Goal: Task Accomplishment & Management: Complete application form

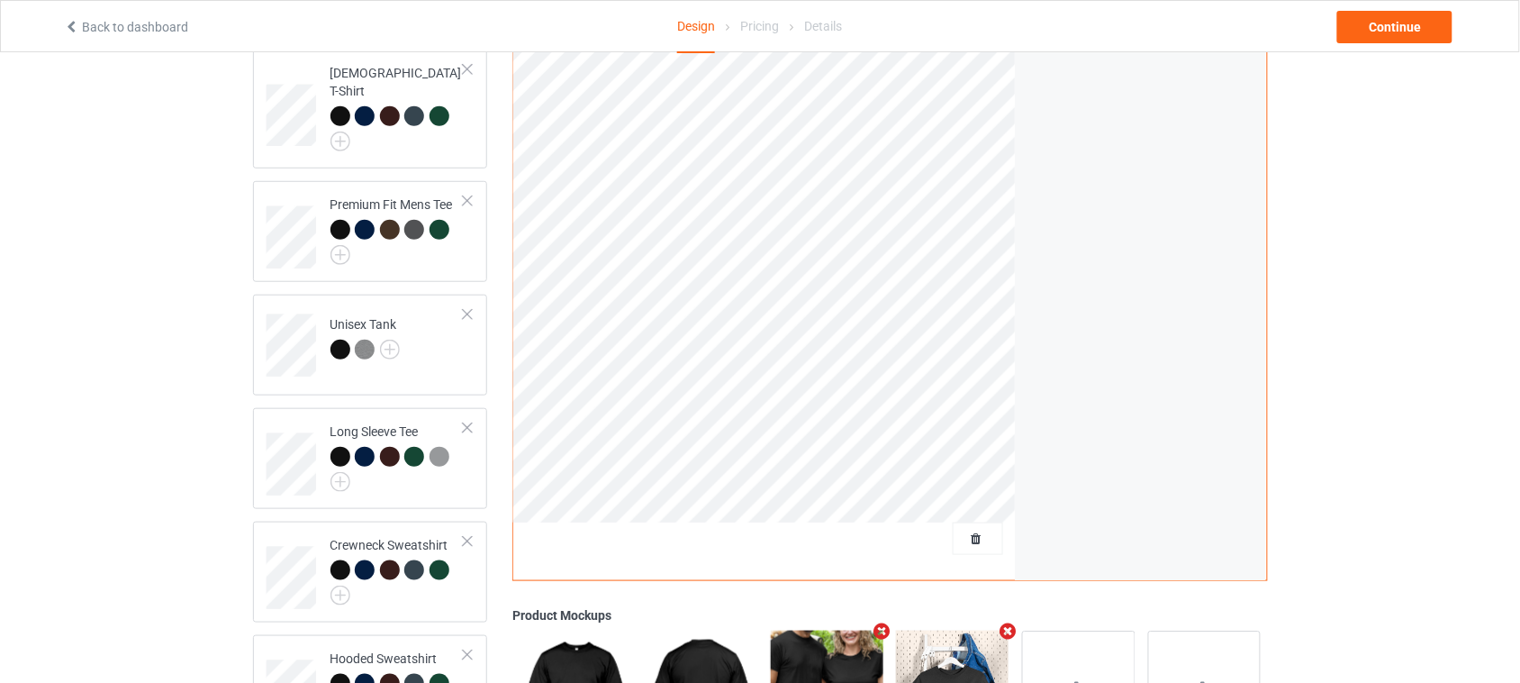
scroll to position [113, 0]
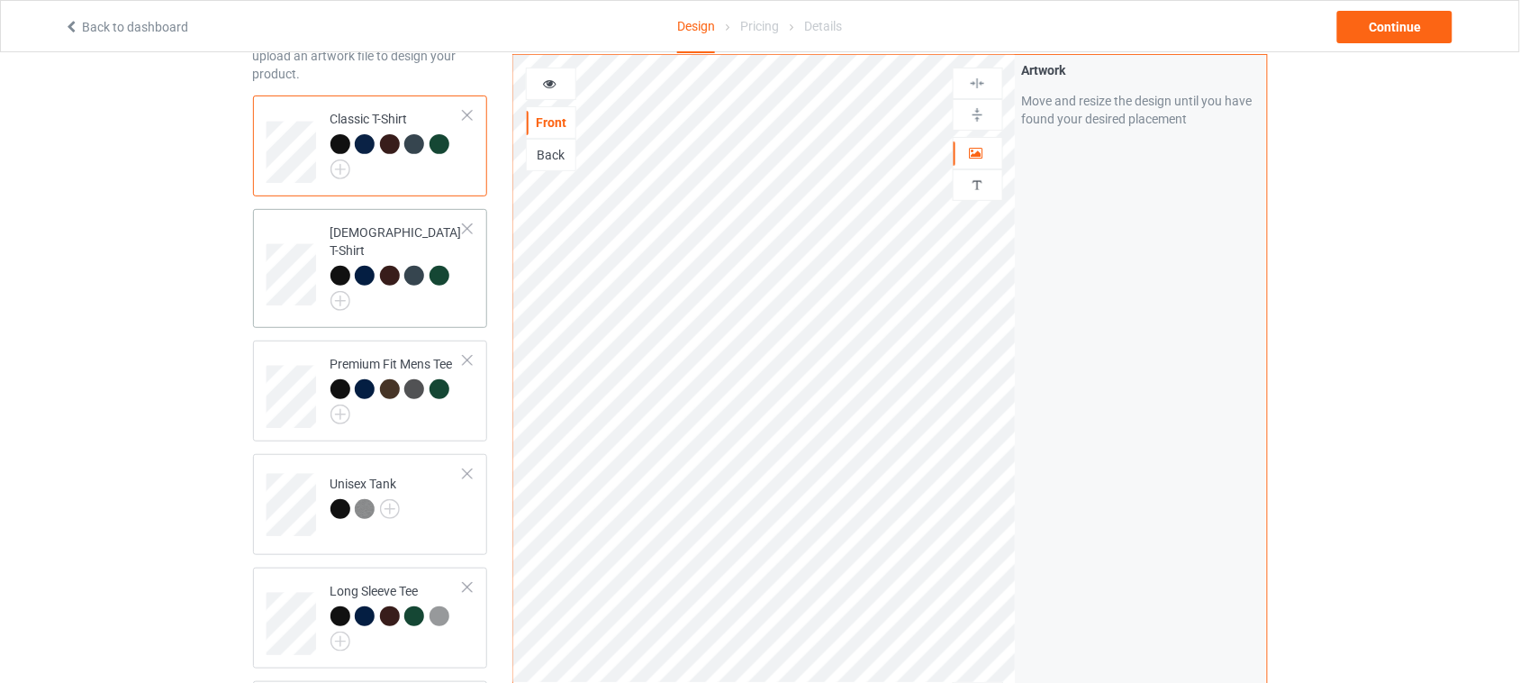
click at [414, 293] on div at bounding box center [398, 288] width 134 height 45
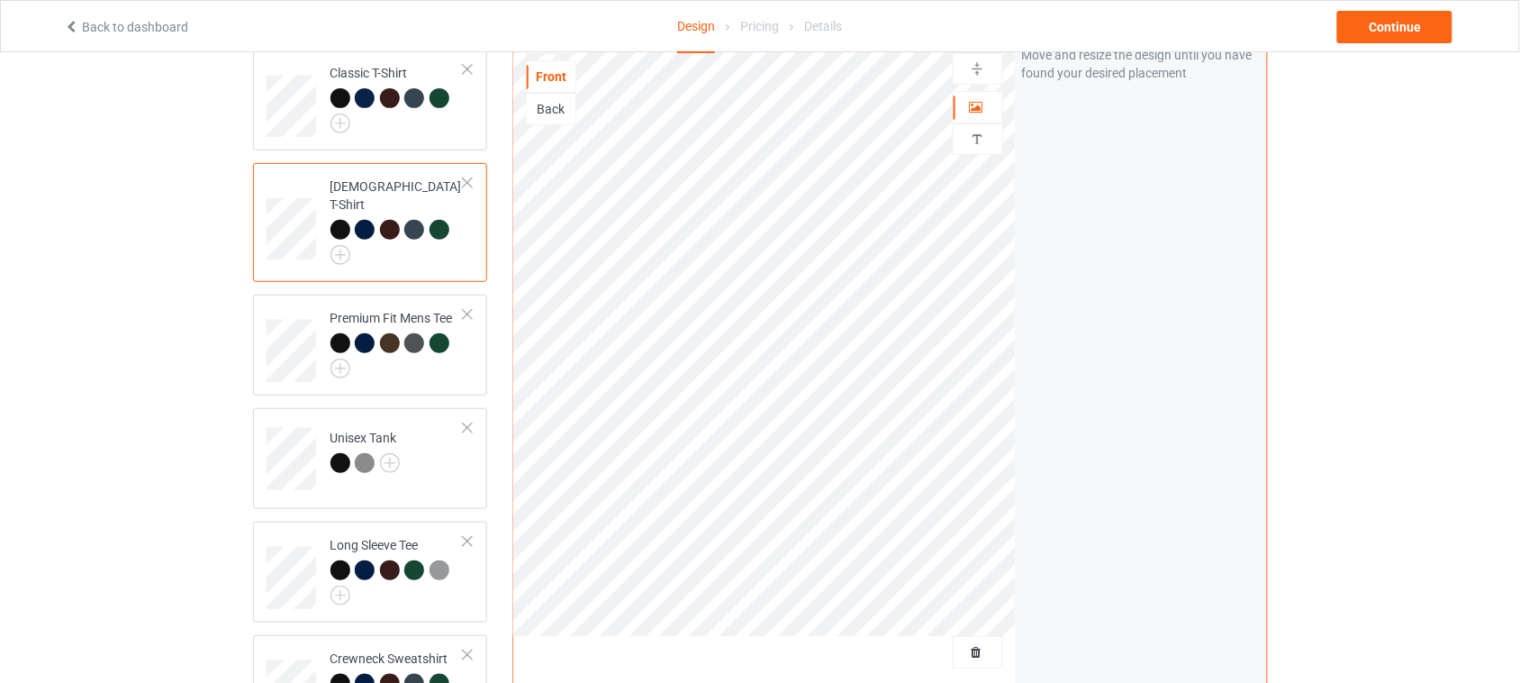
scroll to position [113, 0]
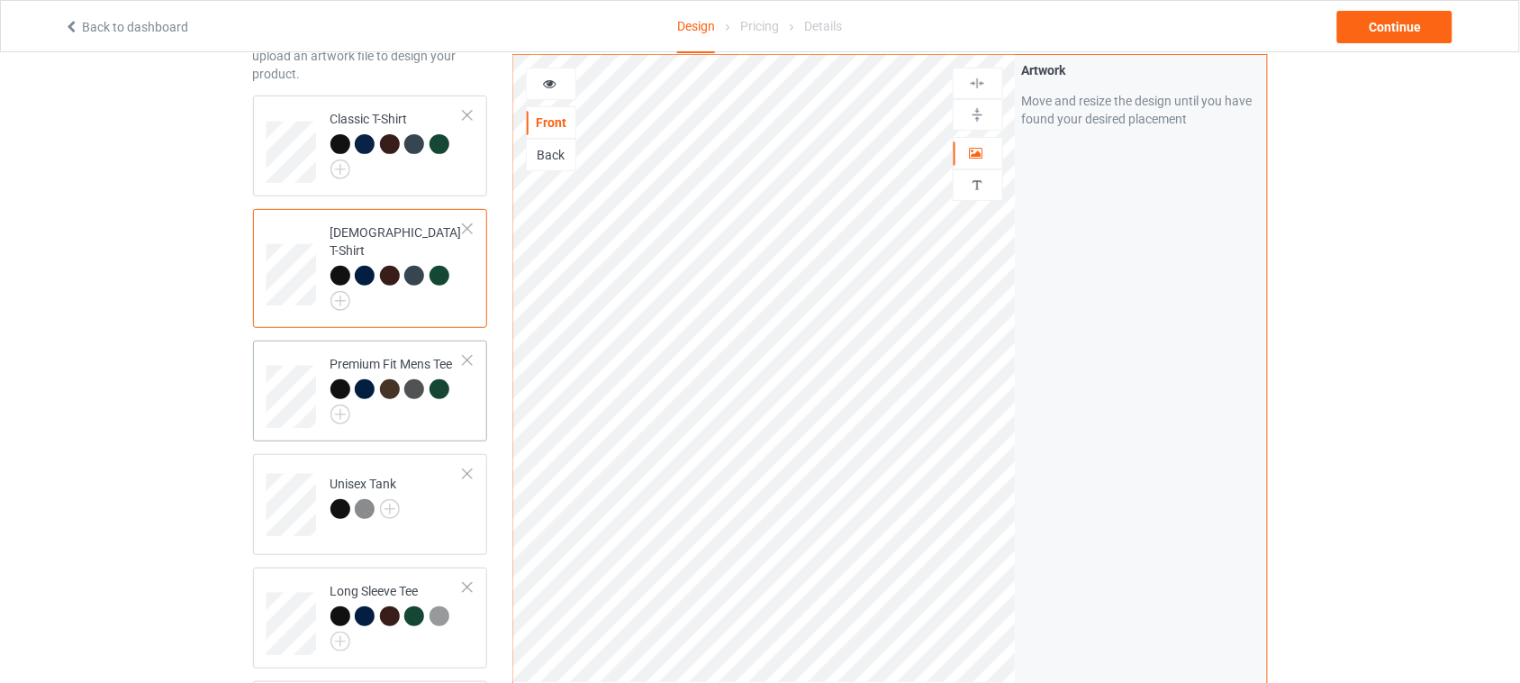
click at [465, 401] on td "Premium Fit Mens Tee" at bounding box center [398, 391] width 154 height 86
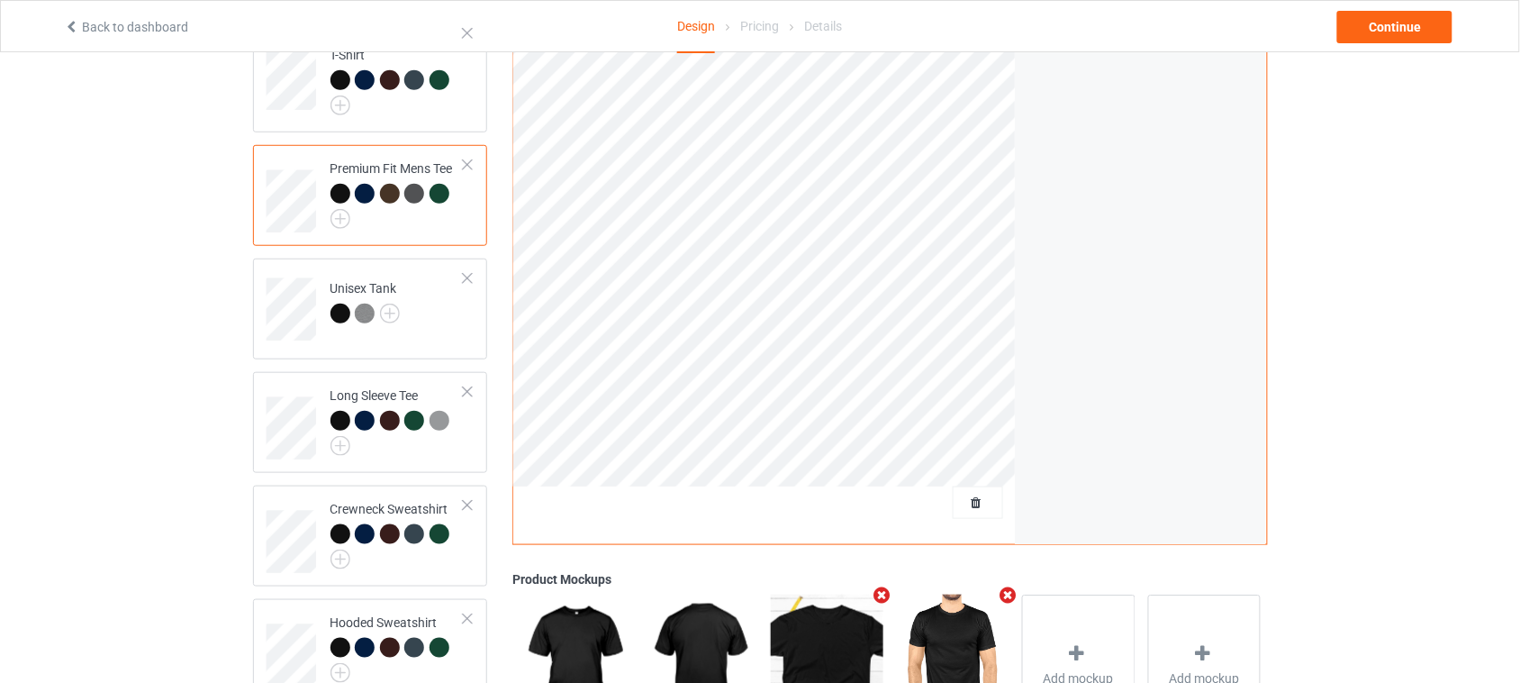
scroll to position [338, 0]
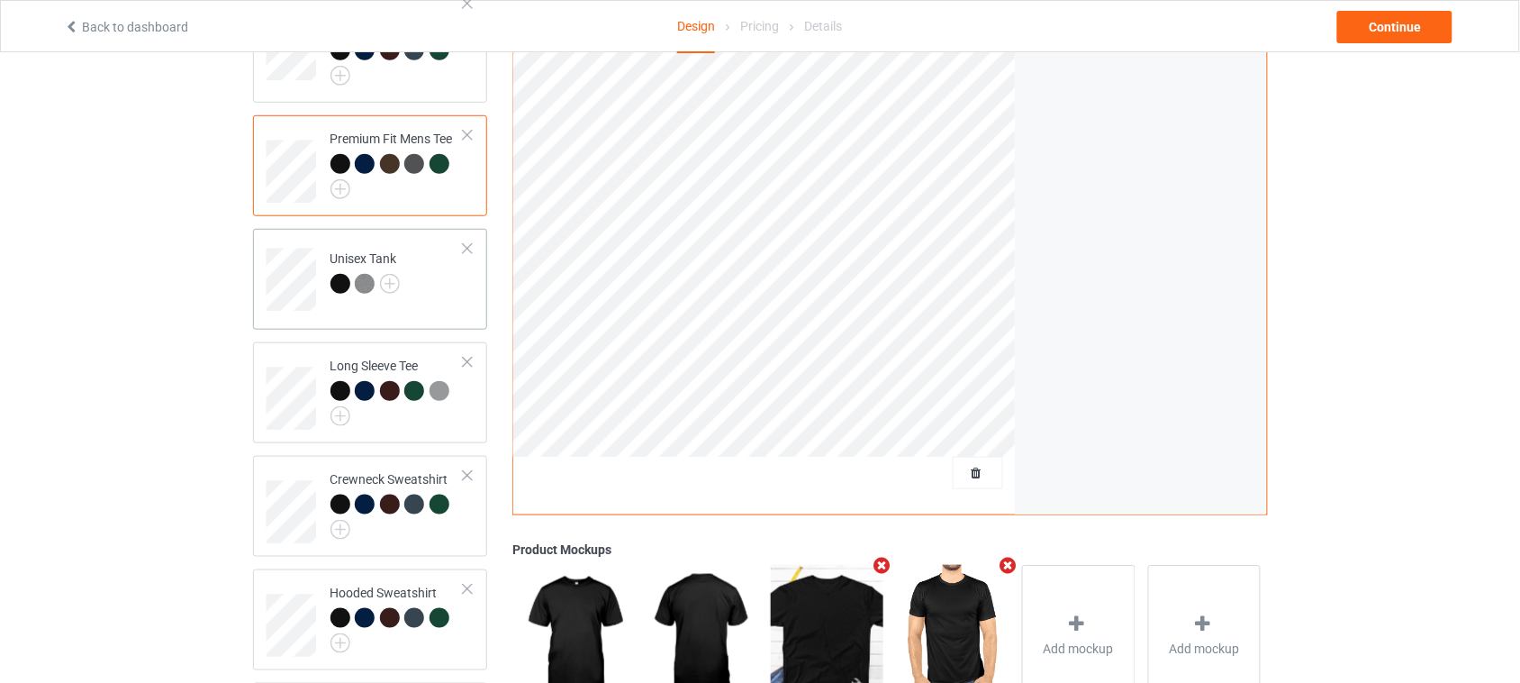
click at [452, 290] on td "Unisex Tank" at bounding box center [398, 273] width 154 height 75
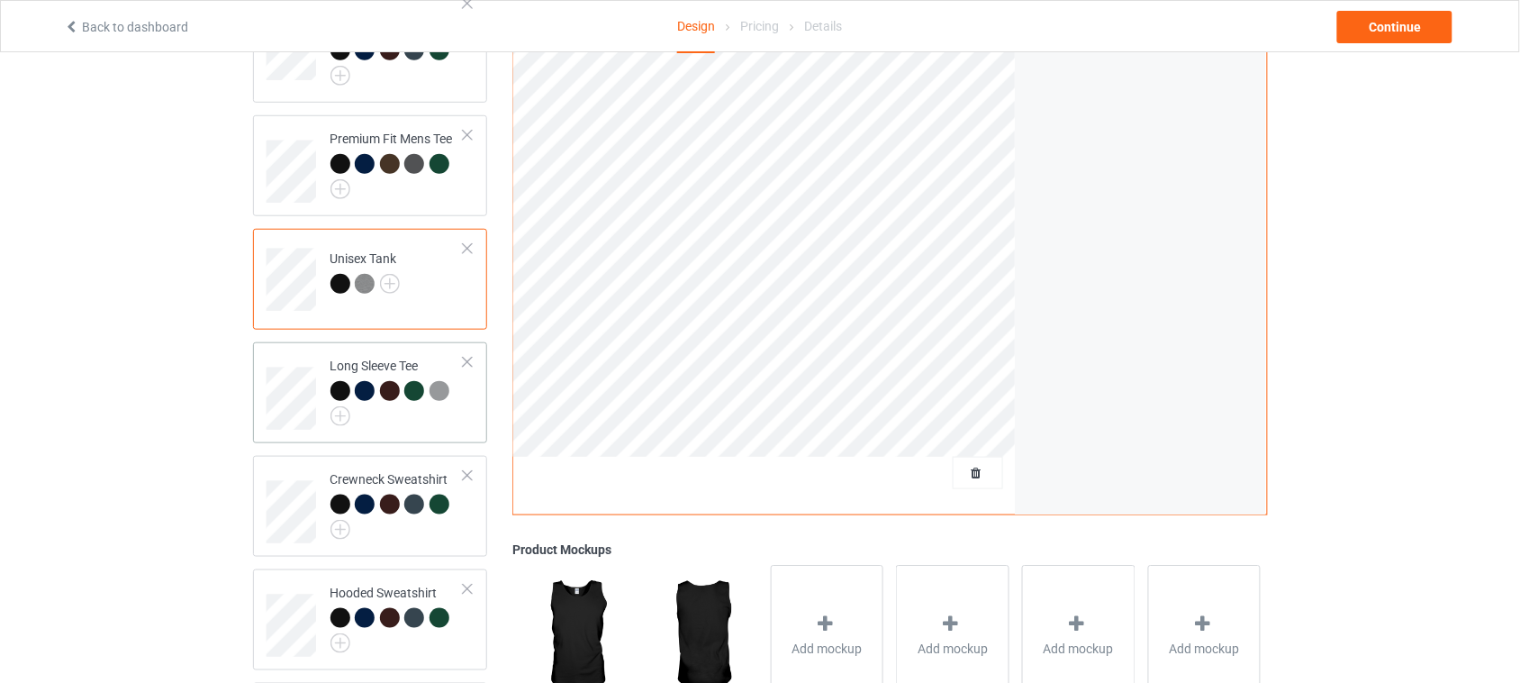
click at [446, 394] on div at bounding box center [398, 403] width 134 height 45
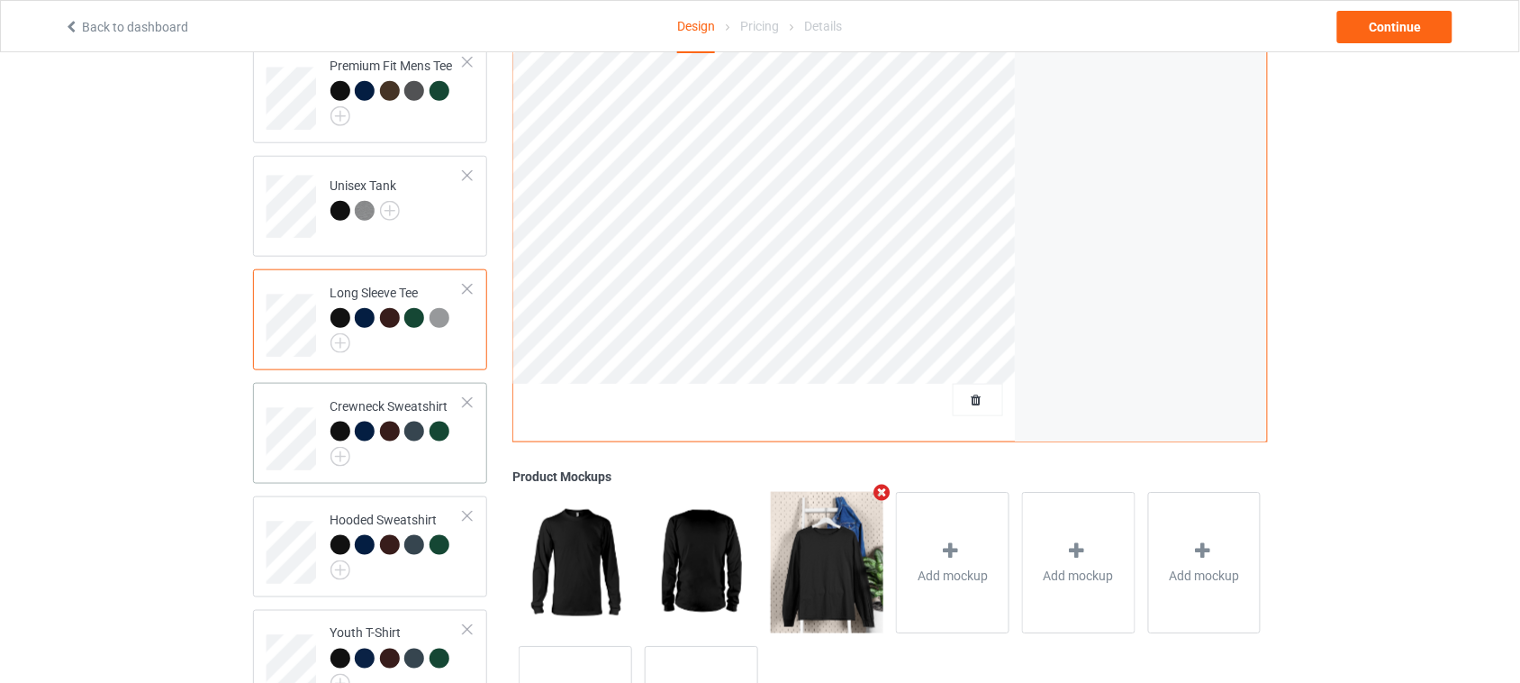
scroll to position [450, 0]
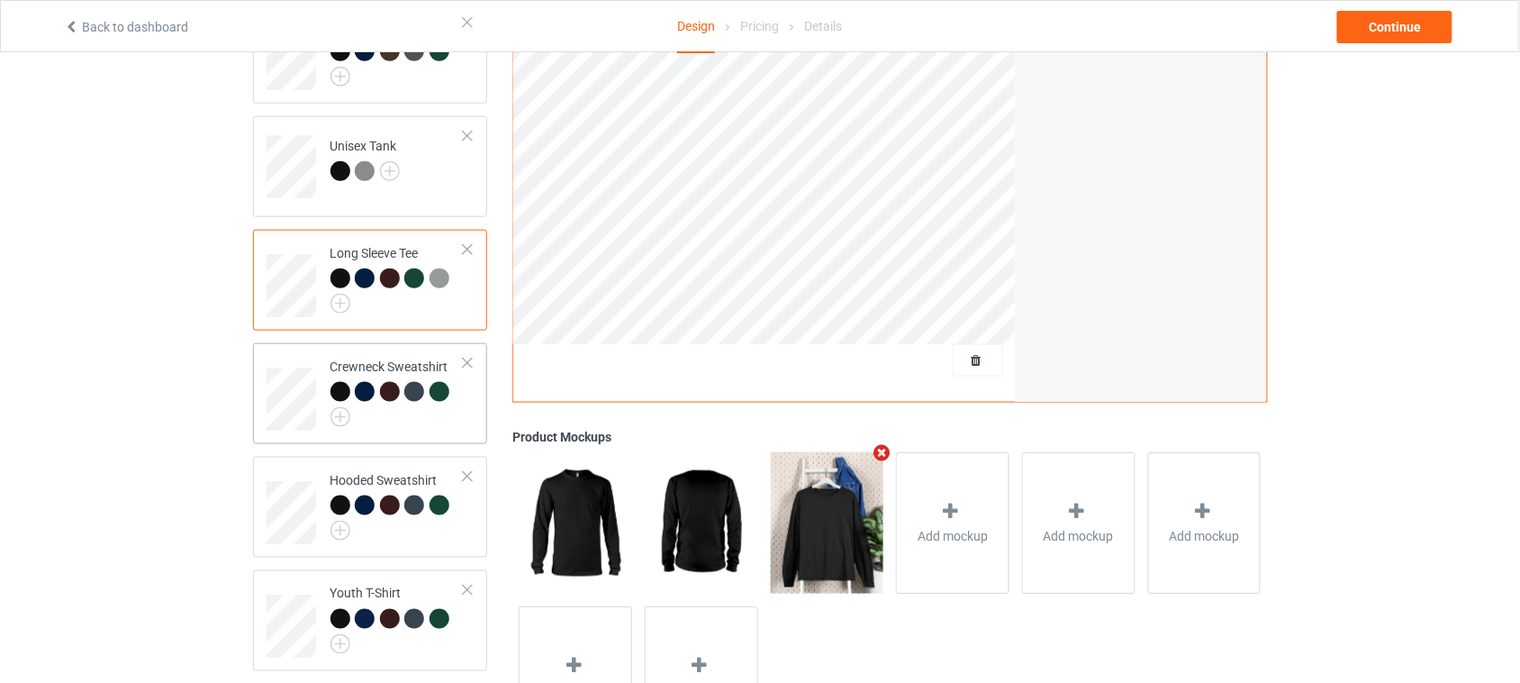
click at [466, 416] on td "Crewneck Sweatshirt" at bounding box center [398, 393] width 154 height 86
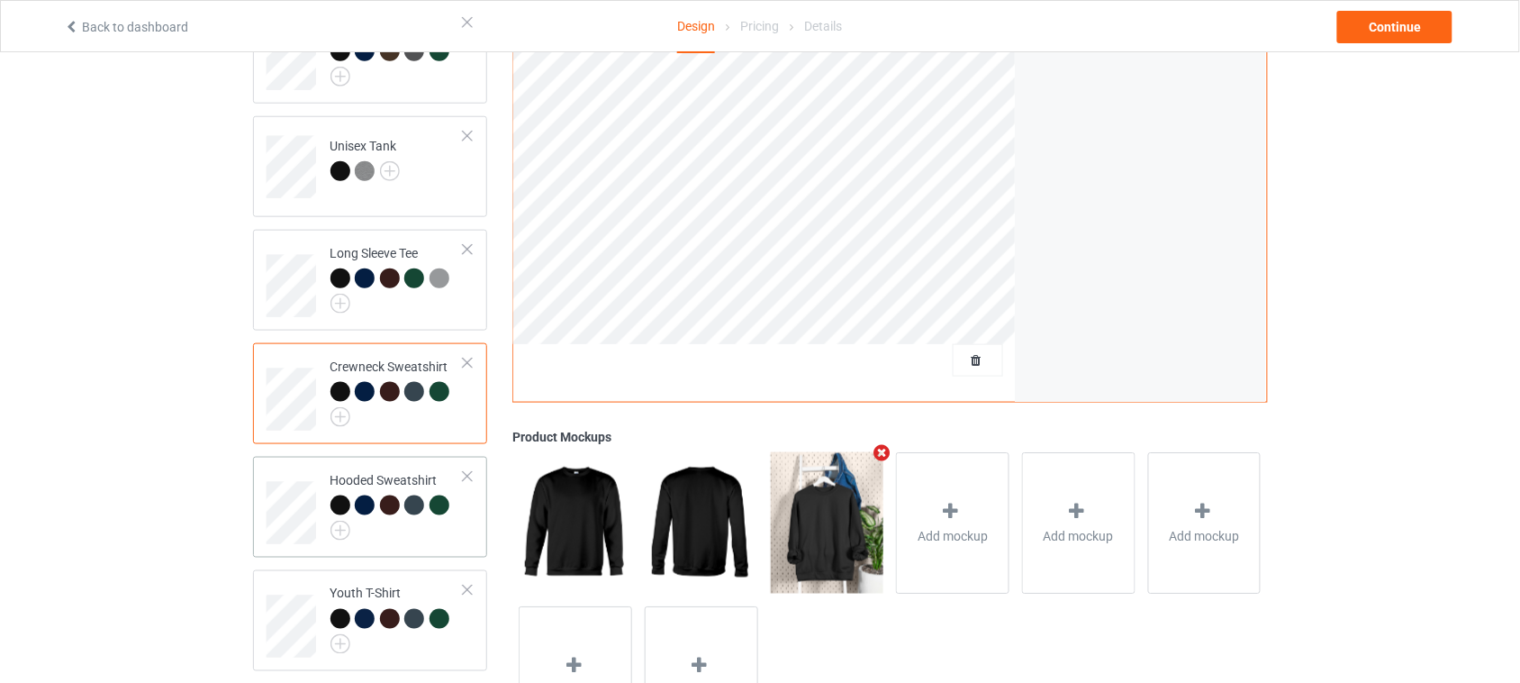
click at [468, 515] on td "Hooded Sweatshirt" at bounding box center [398, 507] width 154 height 86
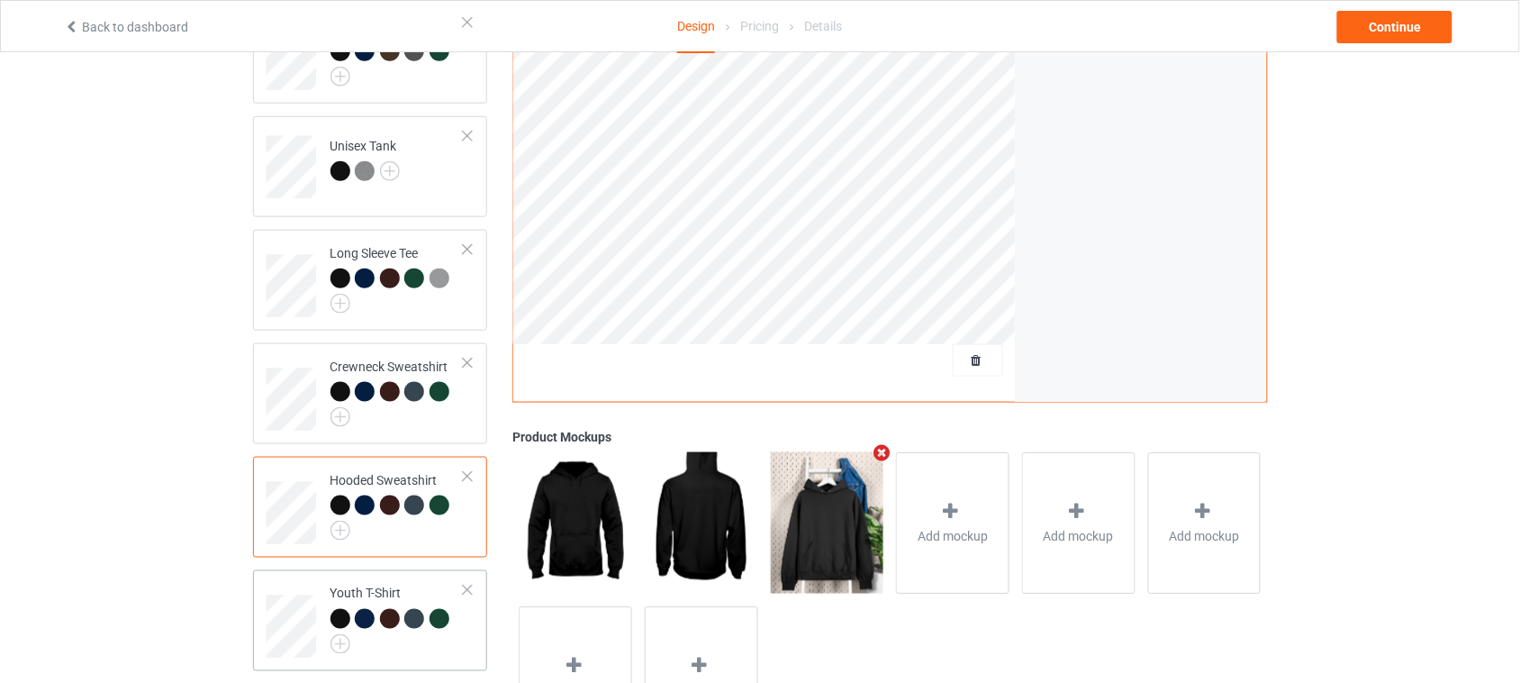
click at [457, 629] on div at bounding box center [398, 631] width 134 height 45
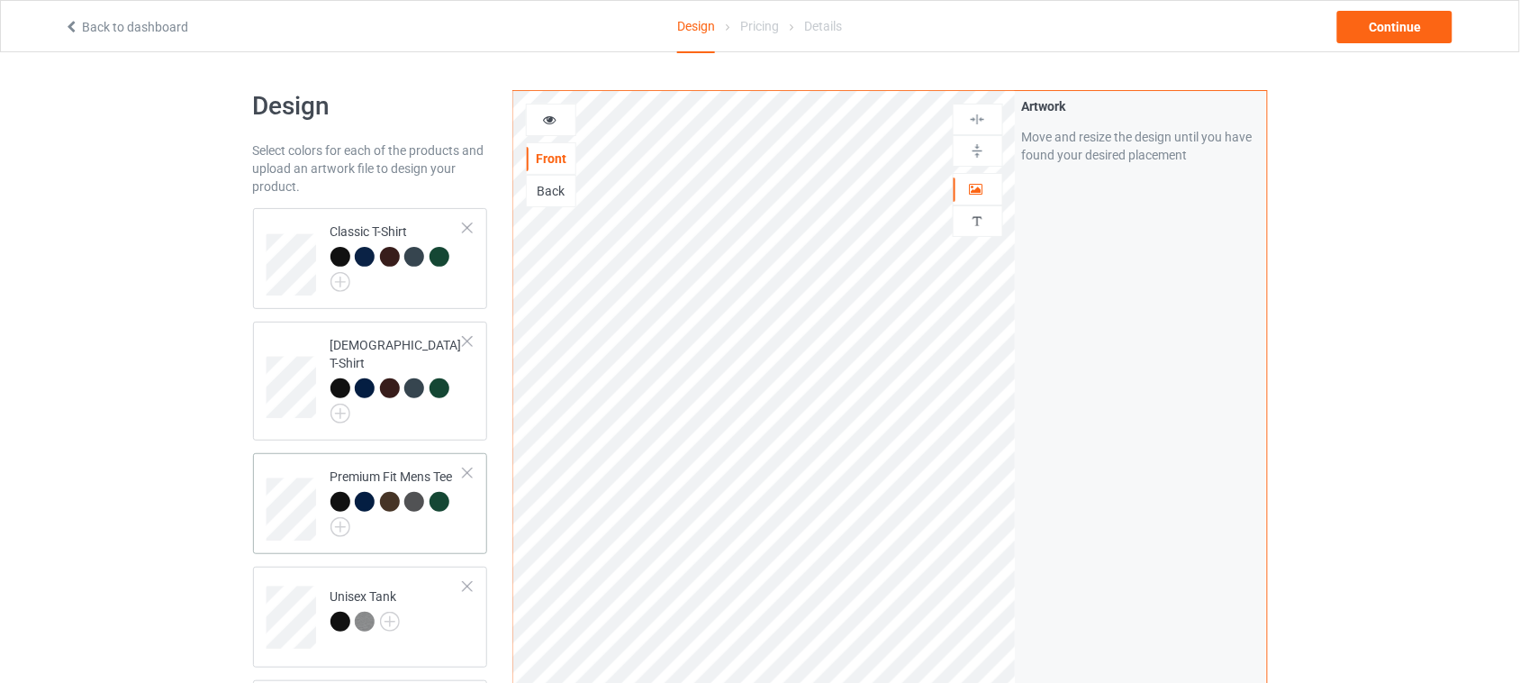
click at [468, 506] on td "Premium Fit Mens Tee" at bounding box center [398, 503] width 154 height 86
click at [455, 411] on td "[DEMOGRAPHIC_DATA] T-Shirt" at bounding box center [398, 381] width 154 height 104
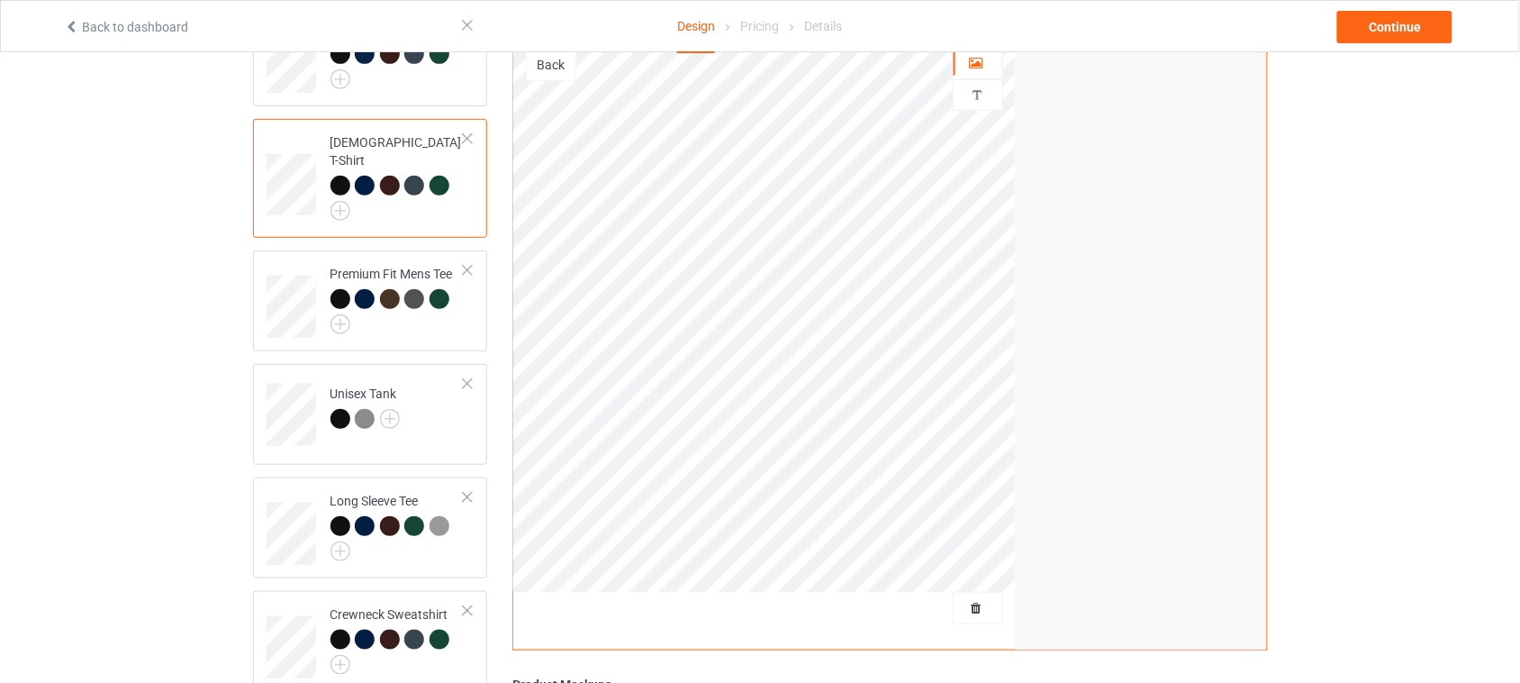
scroll to position [113, 0]
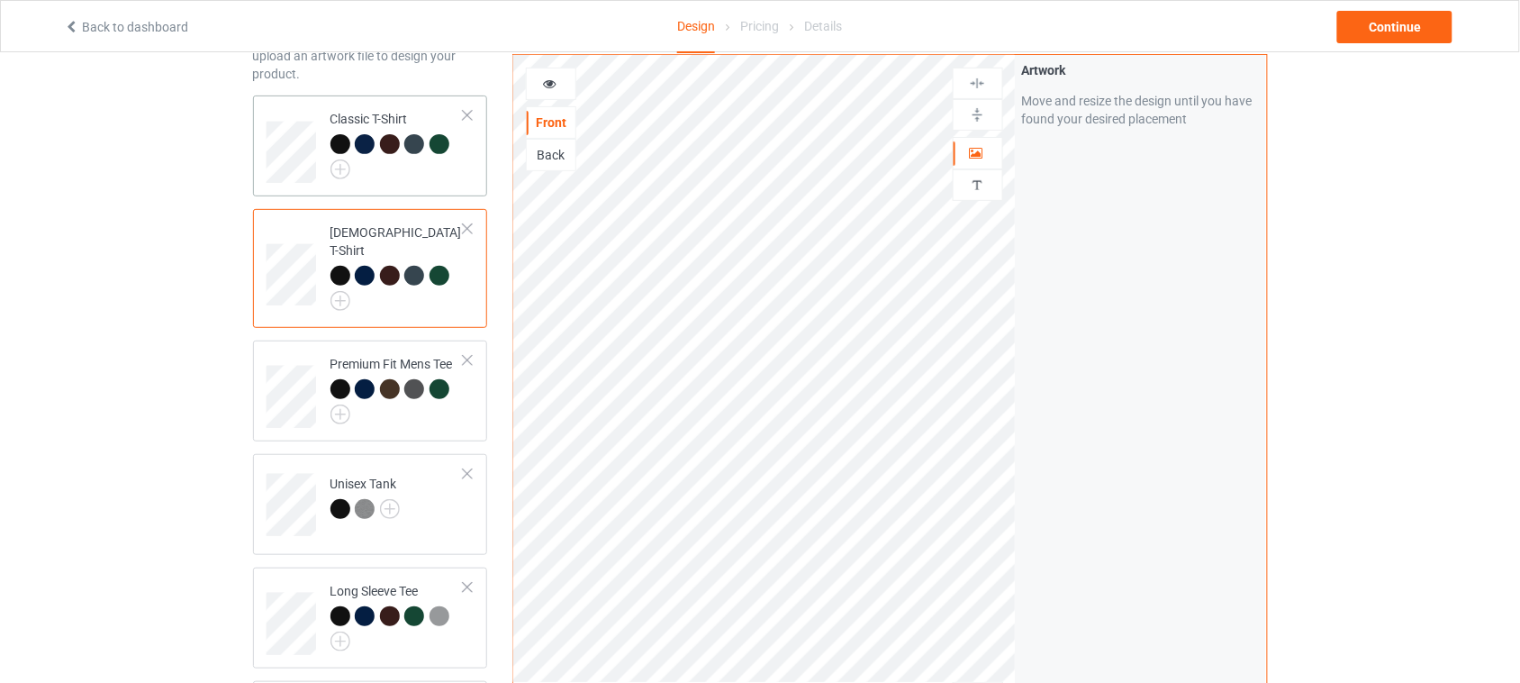
click at [430, 176] on div at bounding box center [398, 156] width 134 height 45
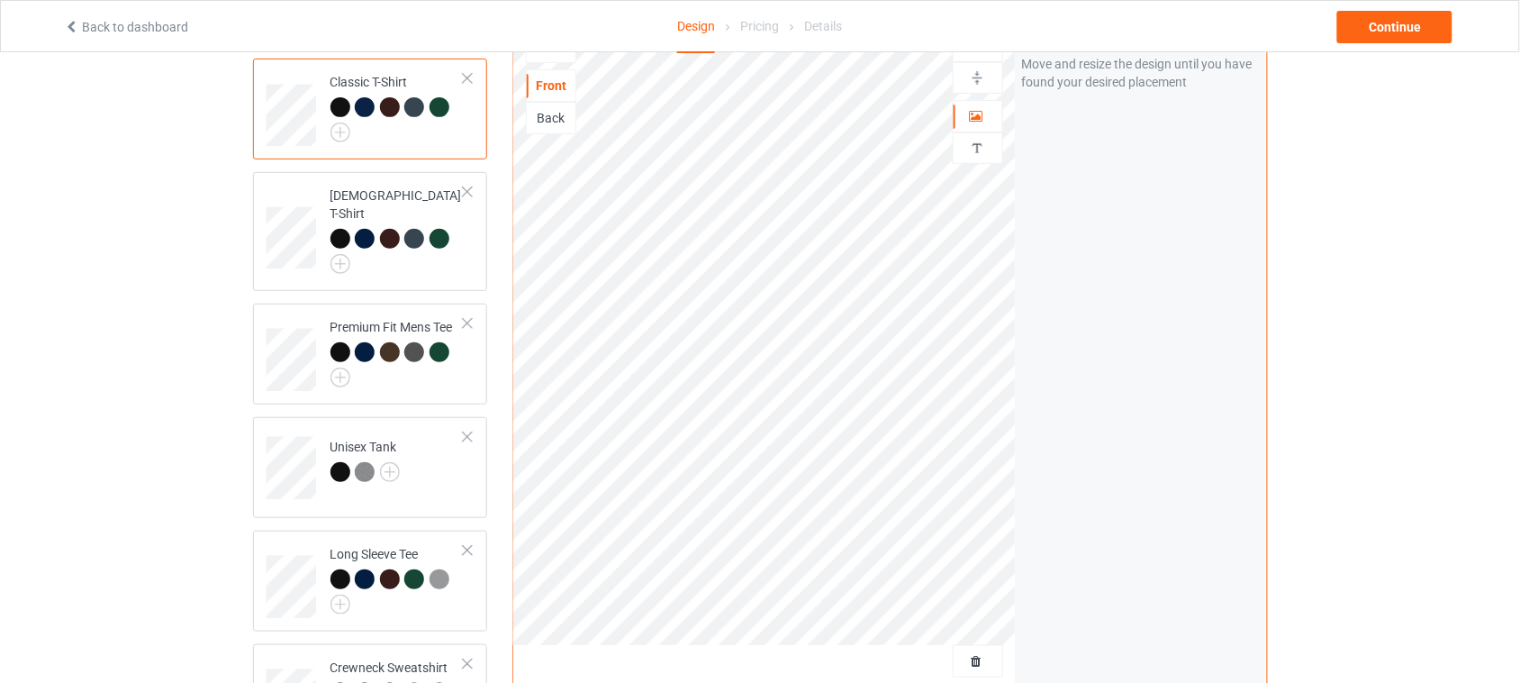
scroll to position [113, 0]
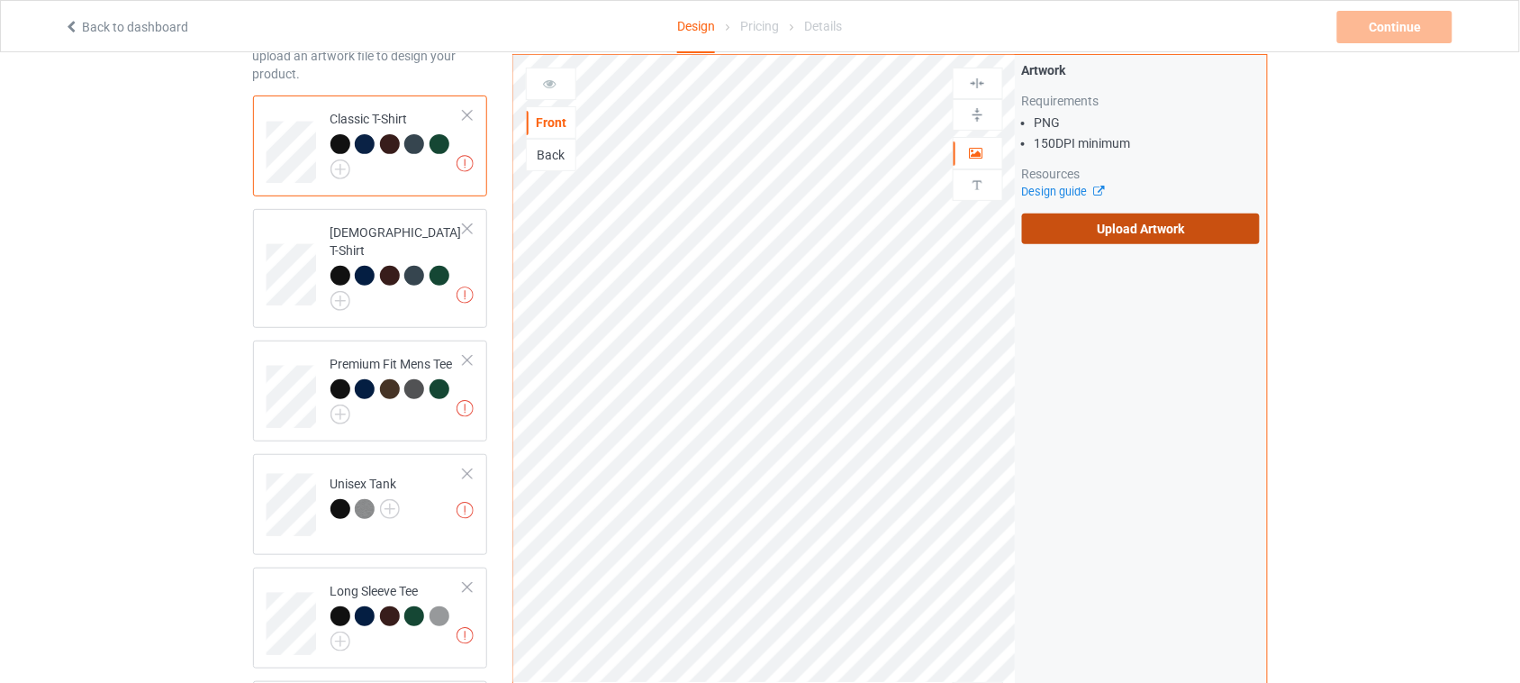
click at [1155, 218] on label "Upload Artwork" at bounding box center [1141, 228] width 239 height 31
click at [0, 0] on input "Upload Artwork" at bounding box center [0, 0] width 0 height 0
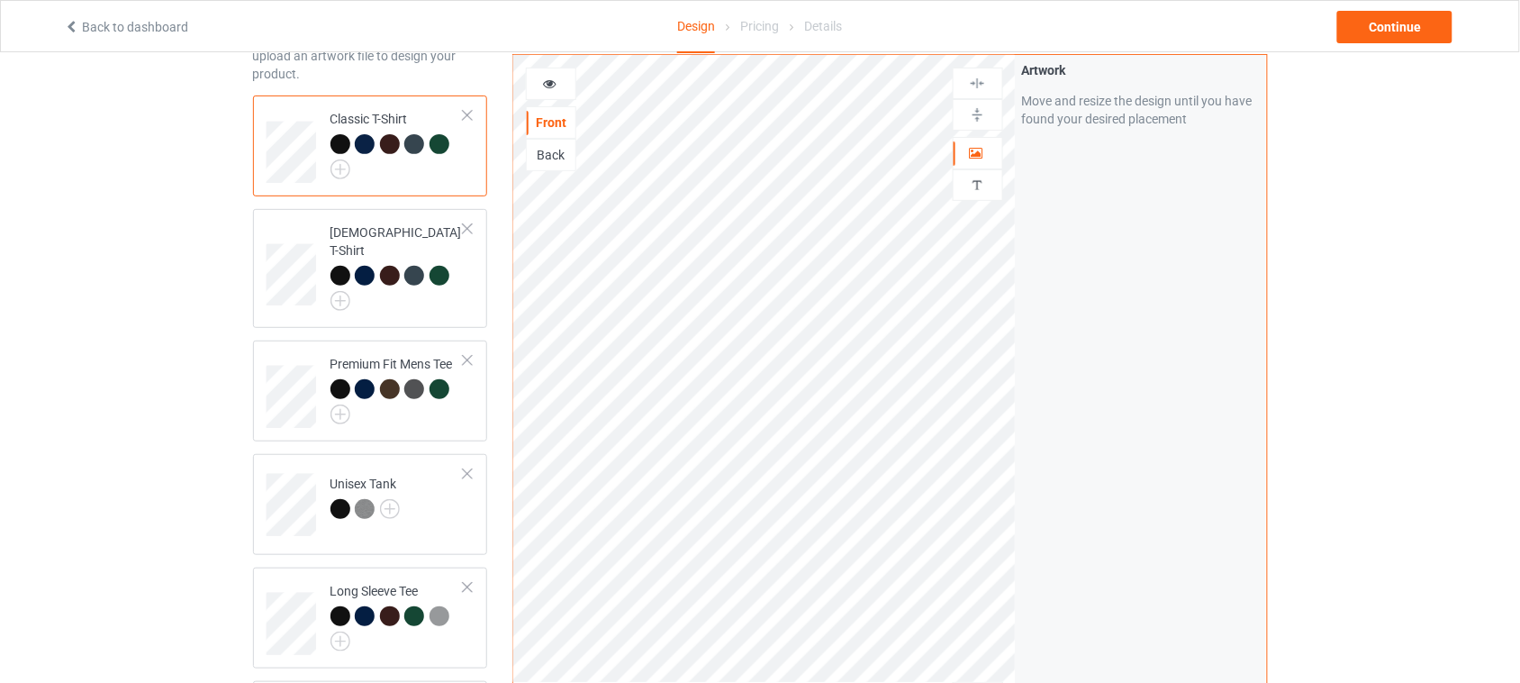
click at [547, 75] on icon at bounding box center [549, 81] width 15 height 13
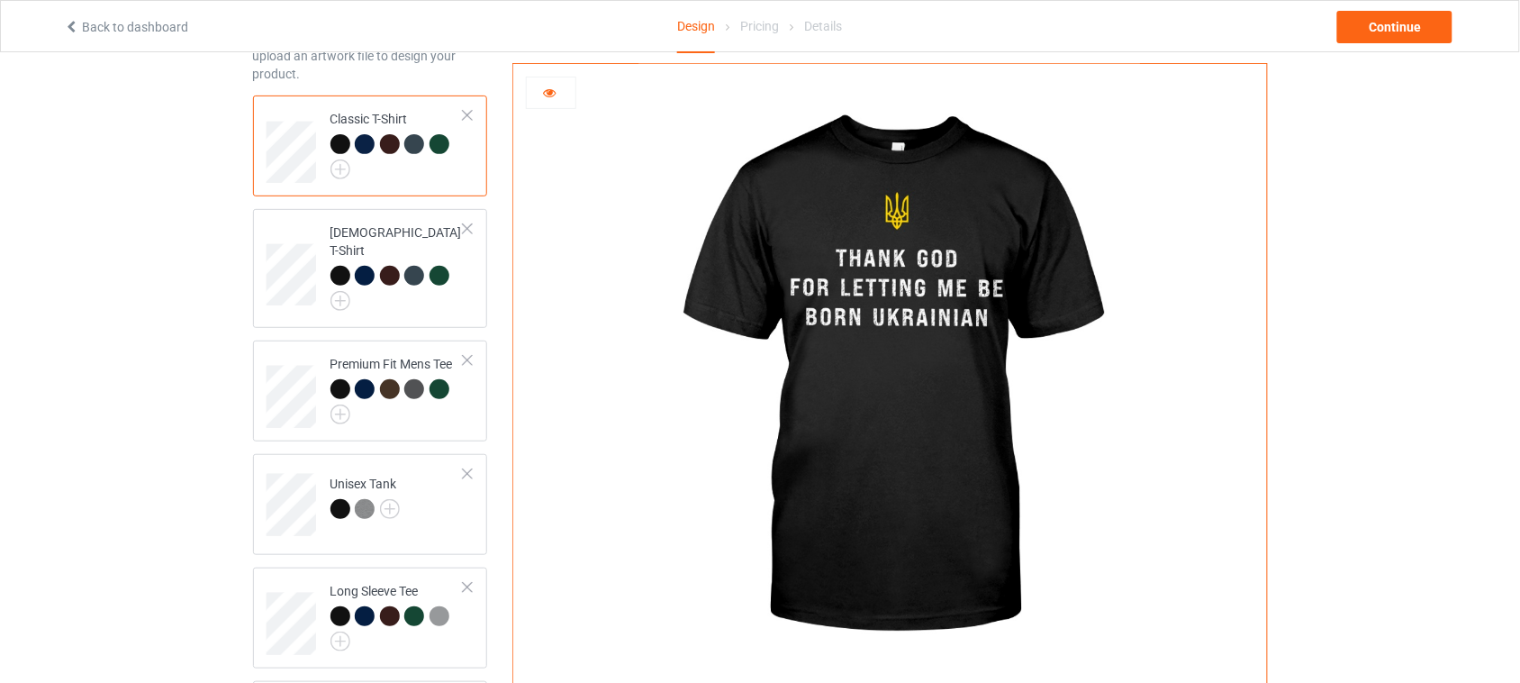
click at [557, 96] on div at bounding box center [551, 93] width 49 height 18
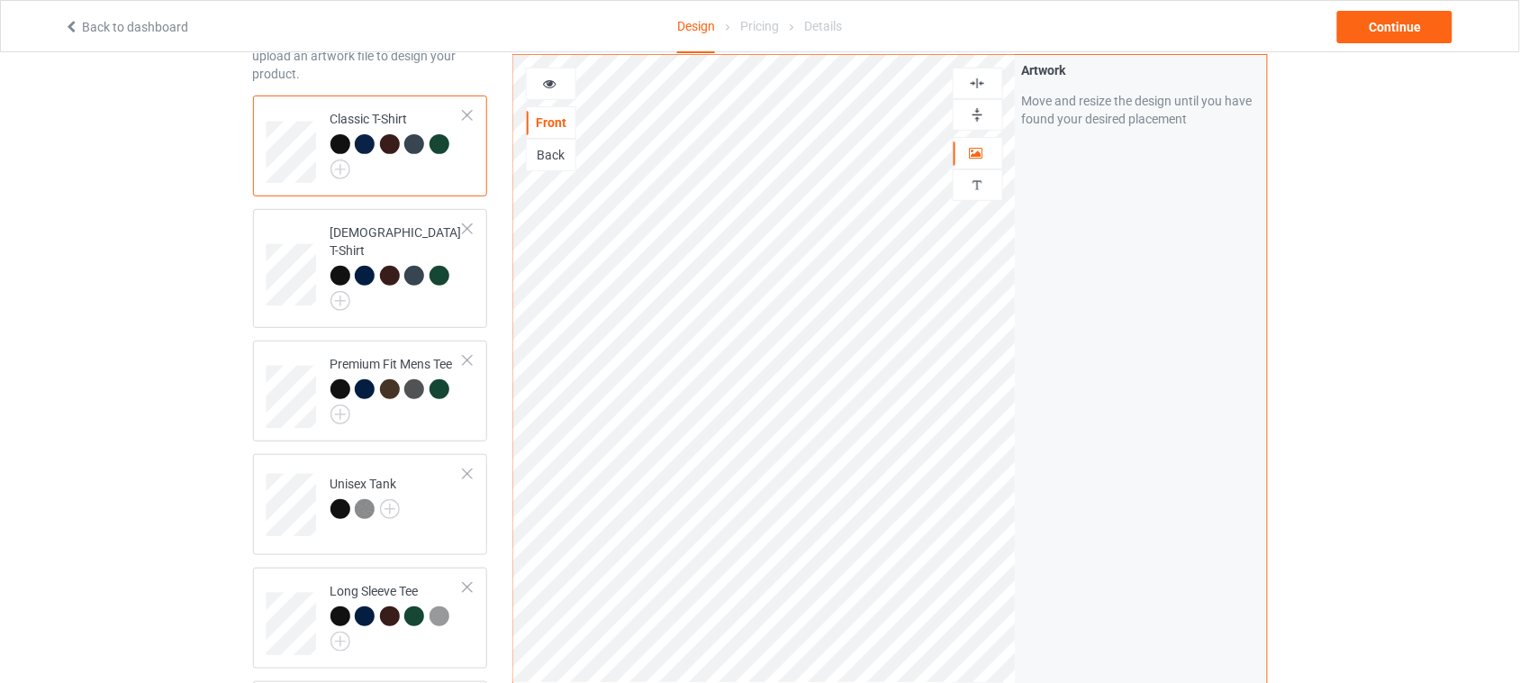
click at [978, 75] on img at bounding box center [977, 83] width 17 height 17
click at [545, 75] on icon at bounding box center [549, 81] width 15 height 13
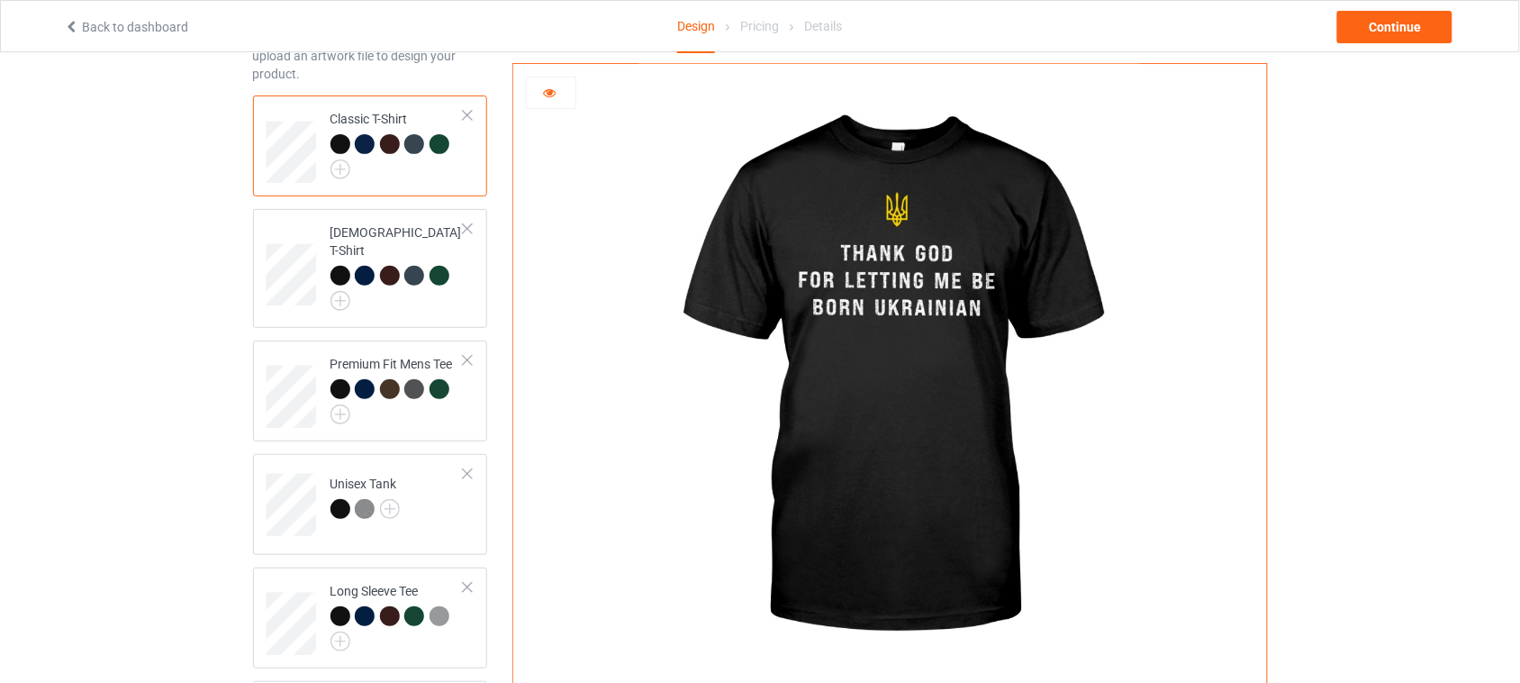
click at [548, 96] on icon at bounding box center [549, 90] width 15 height 13
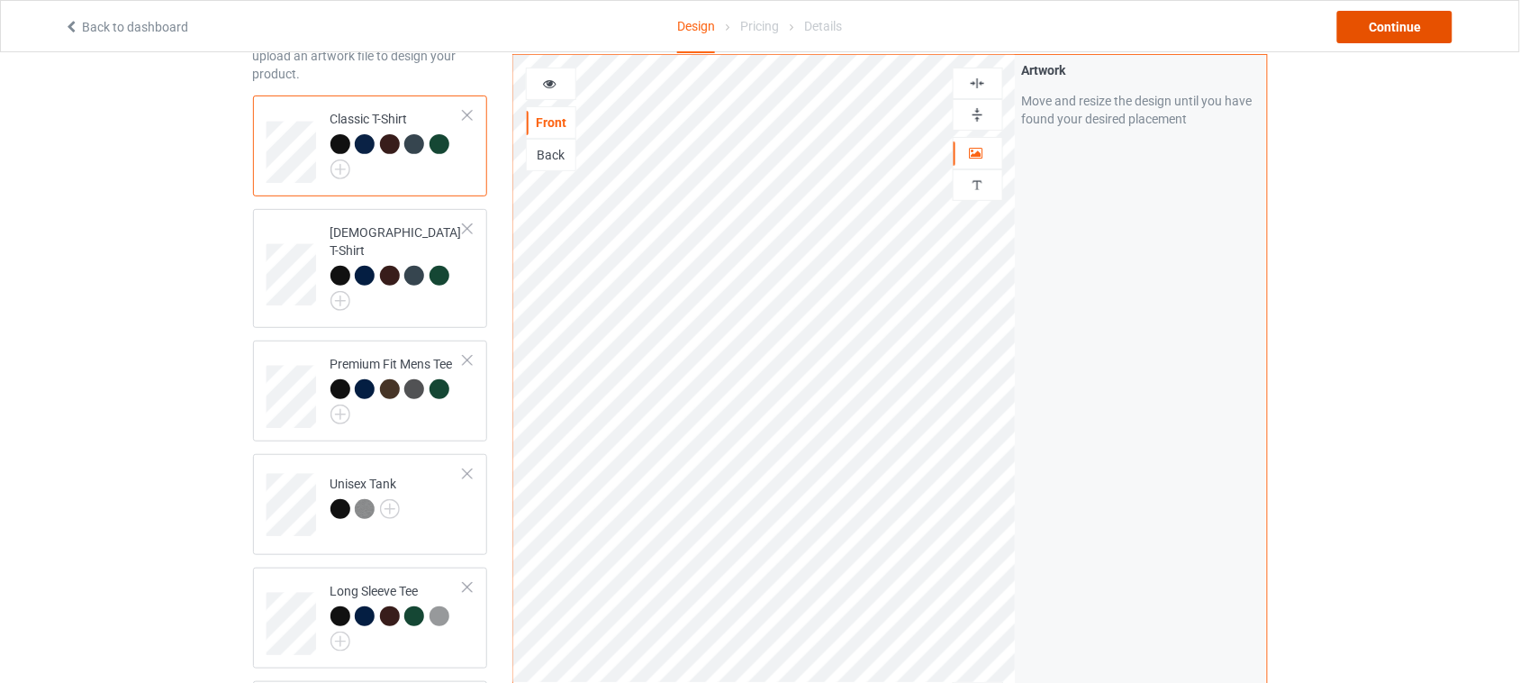
click at [1407, 30] on div "Continue" at bounding box center [1394, 27] width 115 height 32
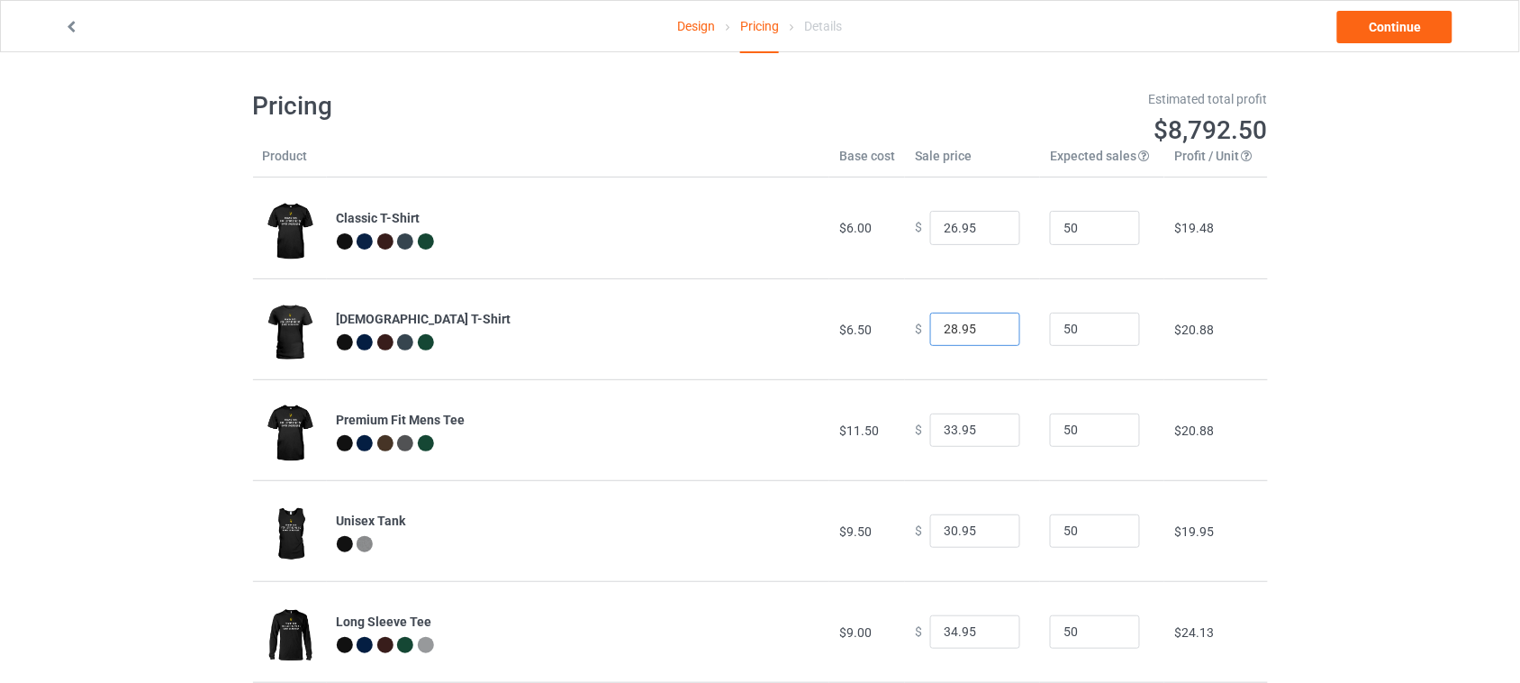
click at [944, 326] on input "28.95" at bounding box center [975, 329] width 90 height 34
type input "27.95"
click at [944, 430] on input "33.95" at bounding box center [975, 430] width 90 height 34
type input "32.95"
click at [948, 533] on input "30.95" at bounding box center [975, 531] width 90 height 34
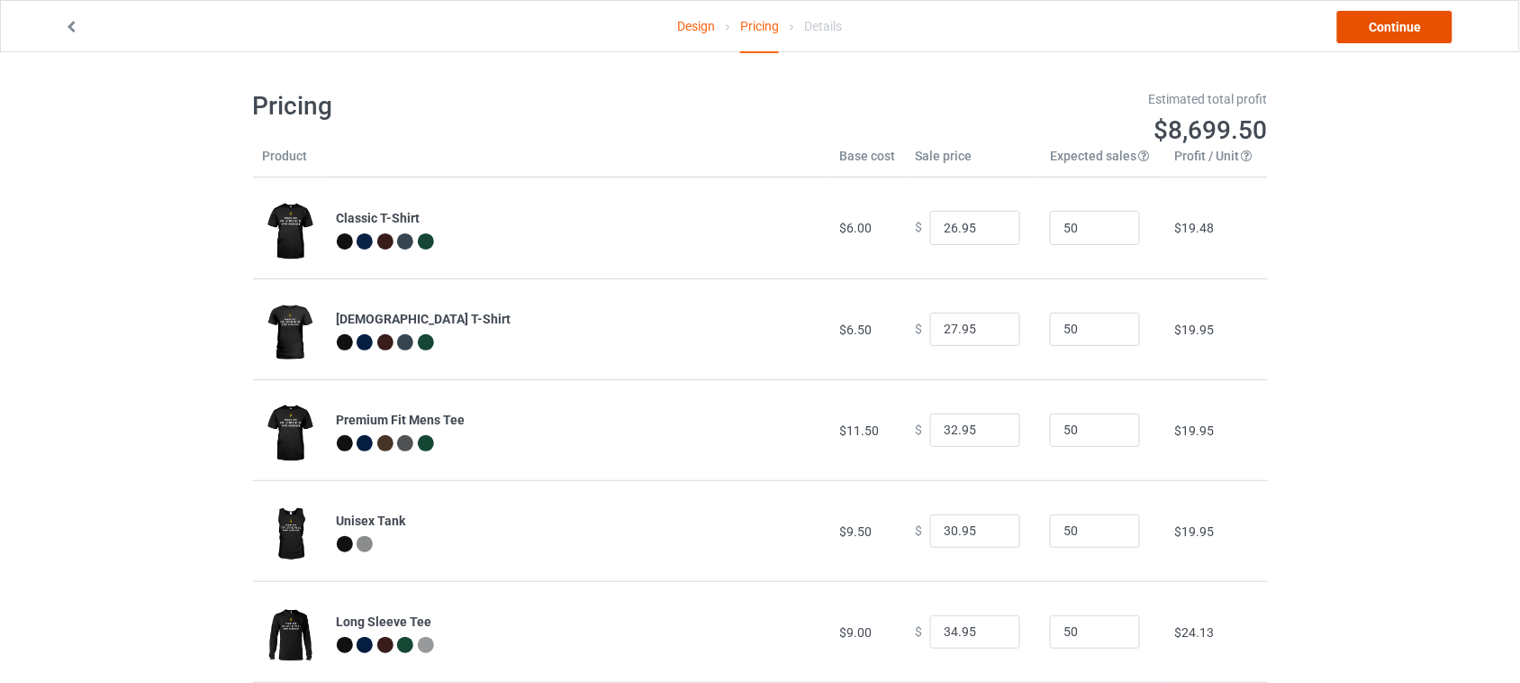
click at [1393, 21] on link "Continue" at bounding box center [1394, 27] width 115 height 32
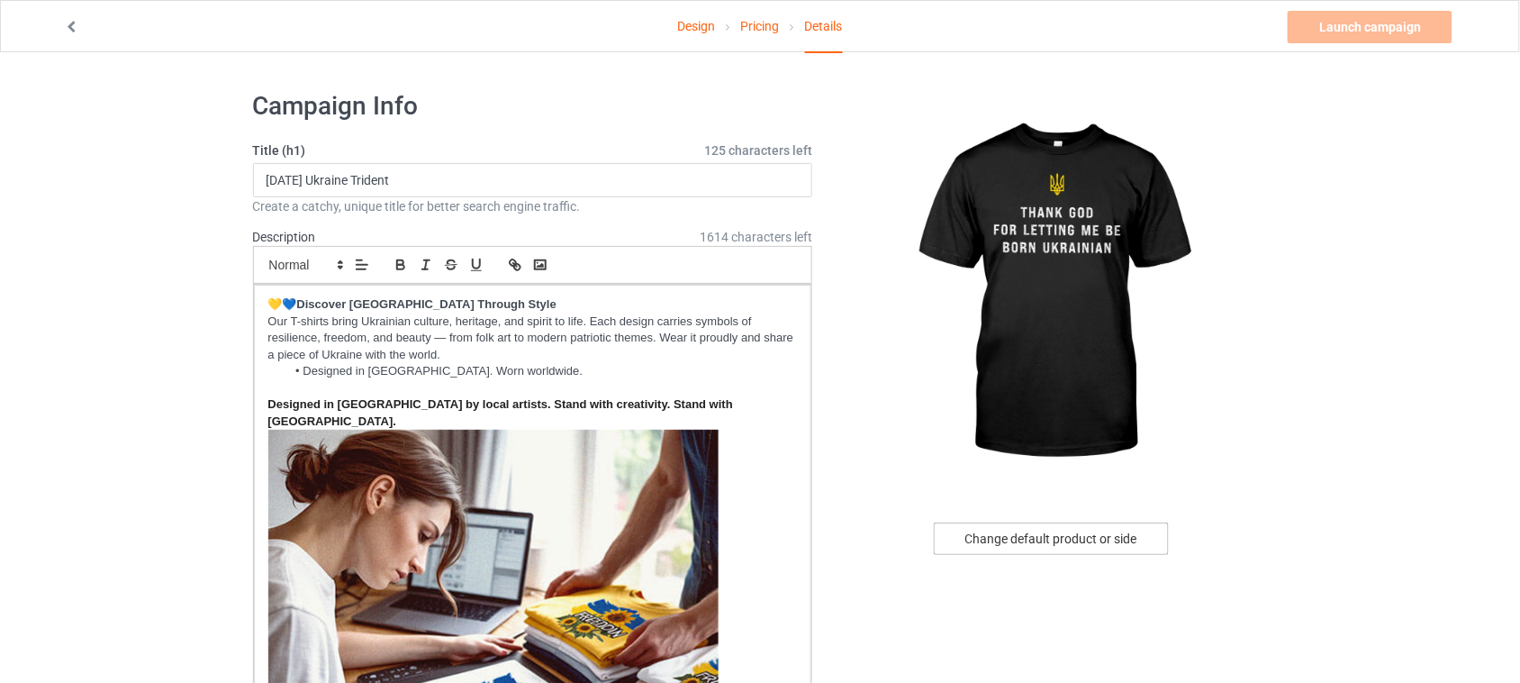
click at [1015, 551] on div "Change default product or side" at bounding box center [1051, 538] width 235 height 32
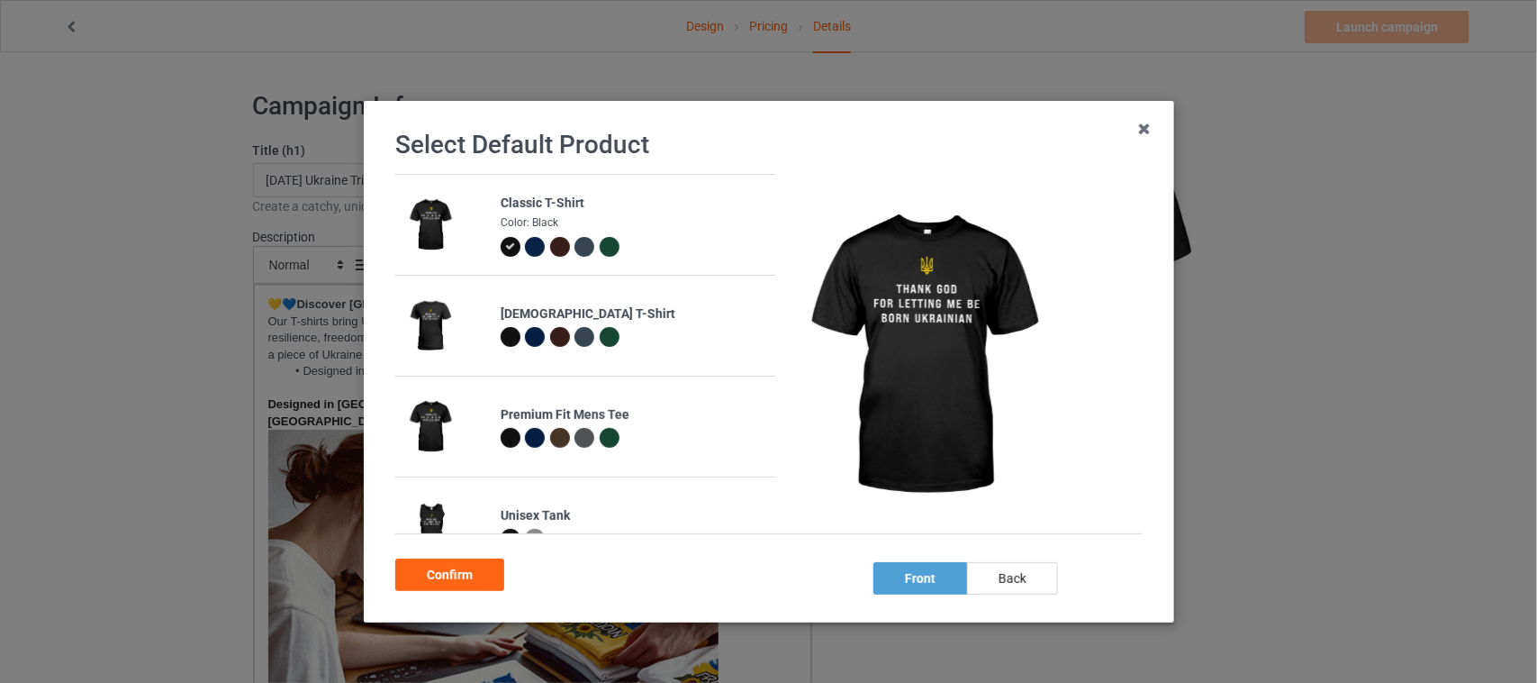
click at [525, 244] on div at bounding box center [535, 247] width 20 height 20
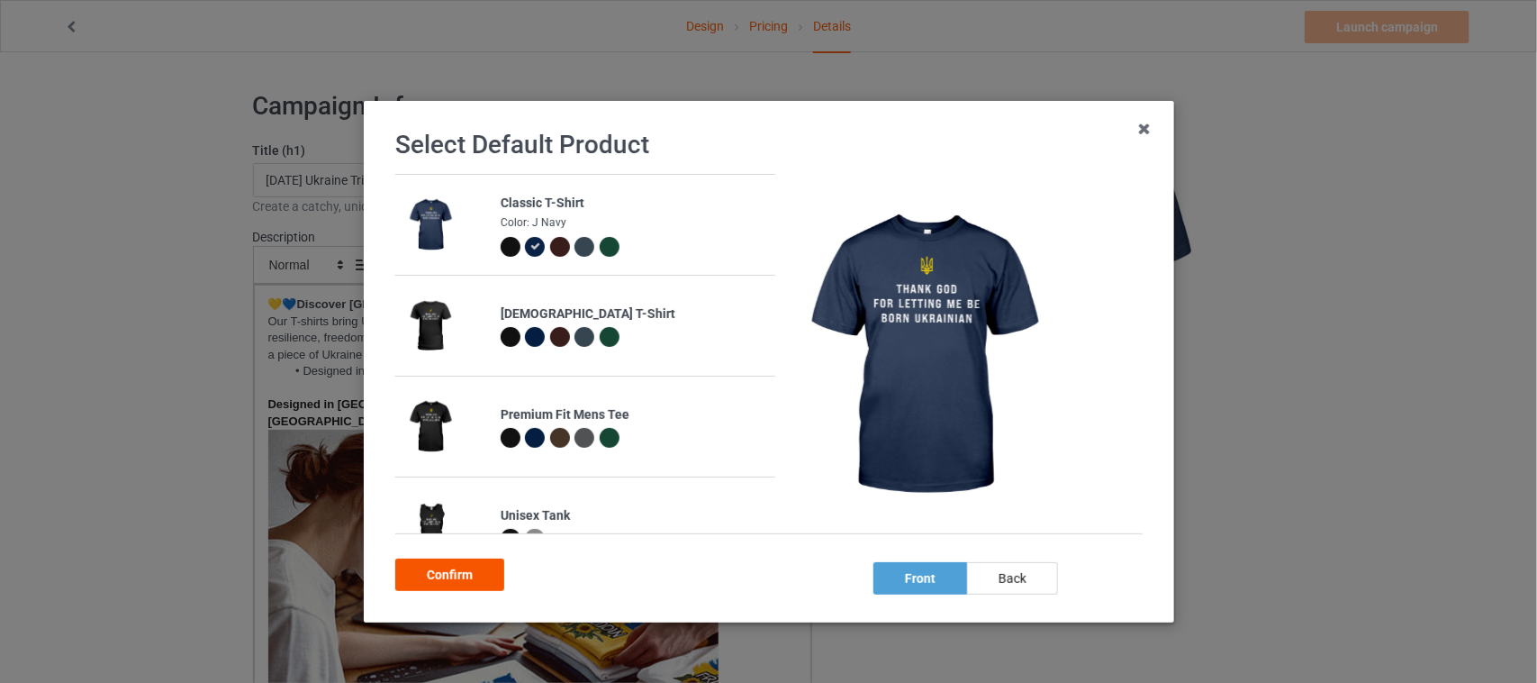
click at [450, 579] on div "Confirm" at bounding box center [449, 574] width 109 height 32
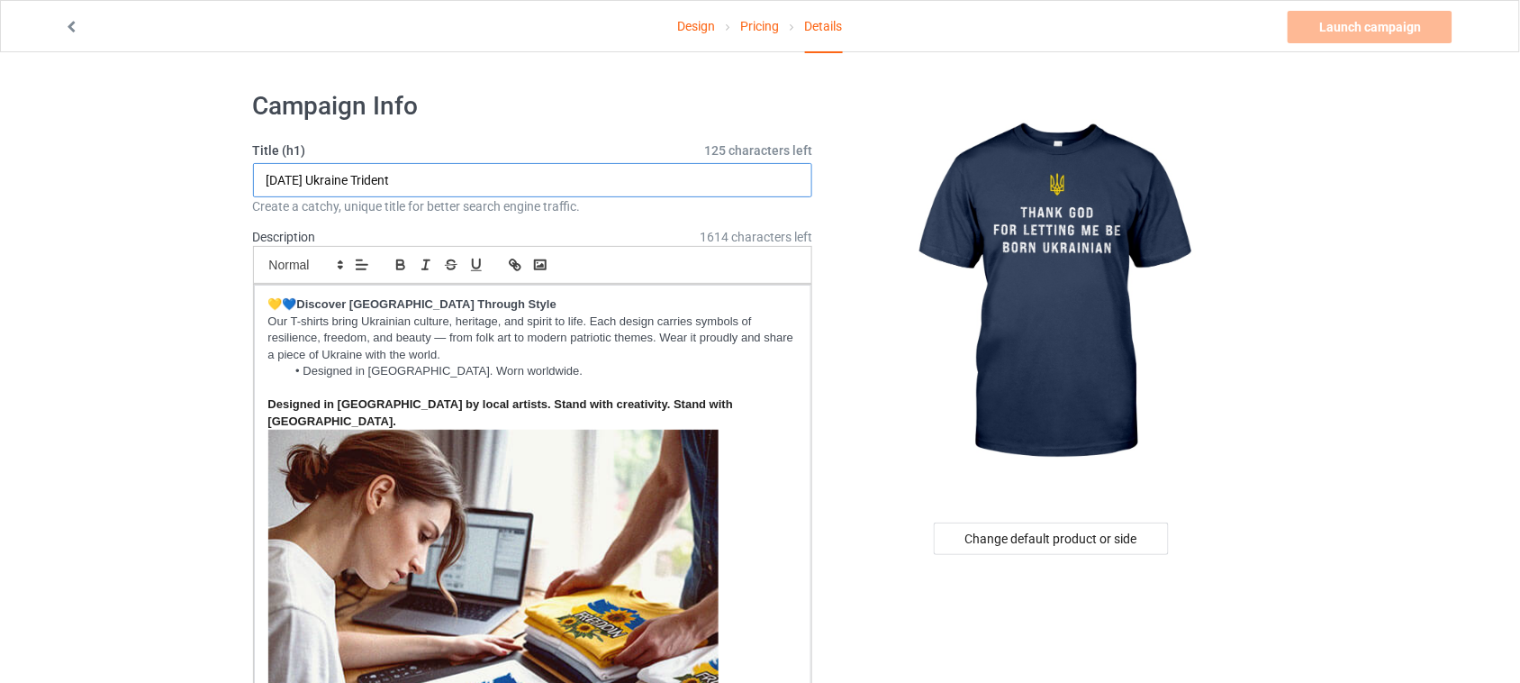
drag, startPoint x: 484, startPoint y: 185, endPoint x: 123, endPoint y: 169, distance: 360.5
click at [344, 186] on input "Tha" at bounding box center [533, 180] width 560 height 34
drag, startPoint x: 434, startPoint y: 177, endPoint x: 581, endPoint y: 177, distance: 146.8
click at [579, 177] on input "Thank God For Letting Me Be Born [DEMOGRAPHIC_DATA]" at bounding box center [533, 180] width 560 height 34
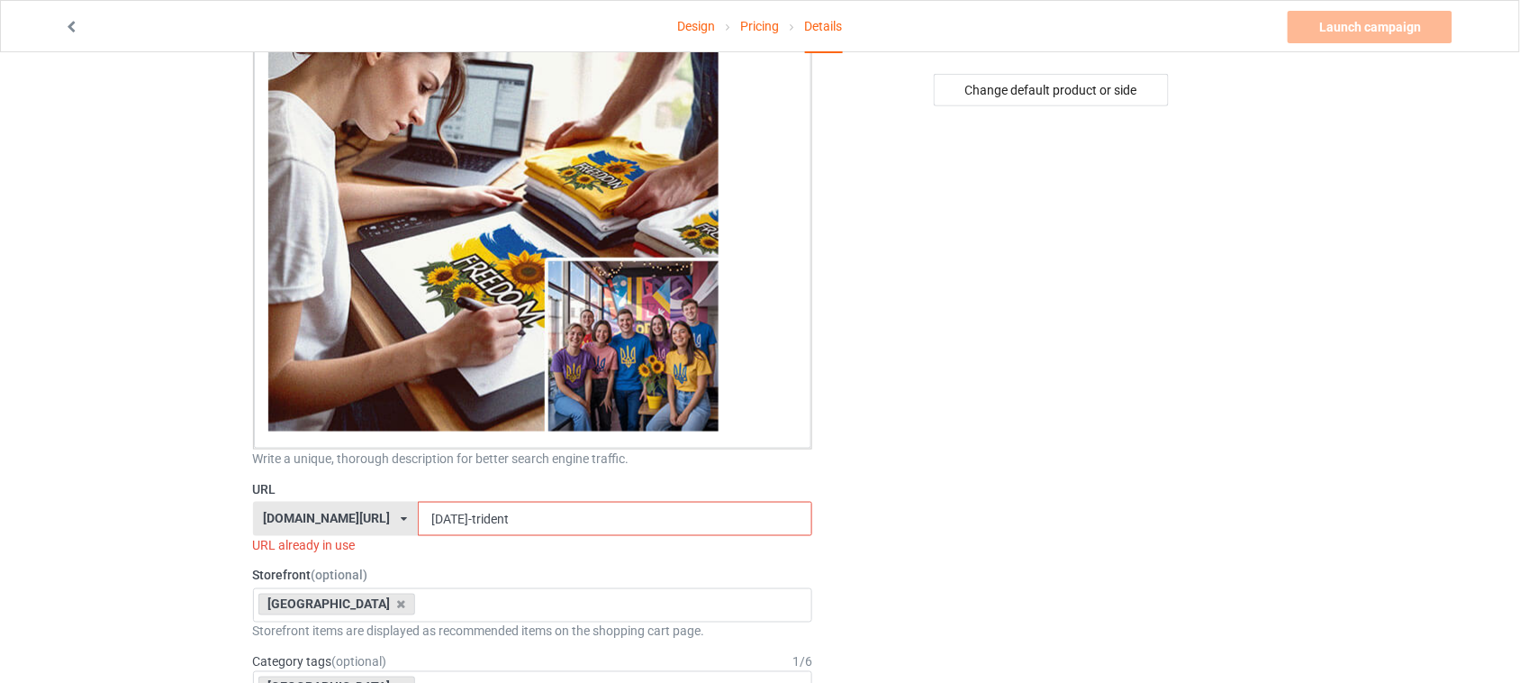
scroll to position [450, 0]
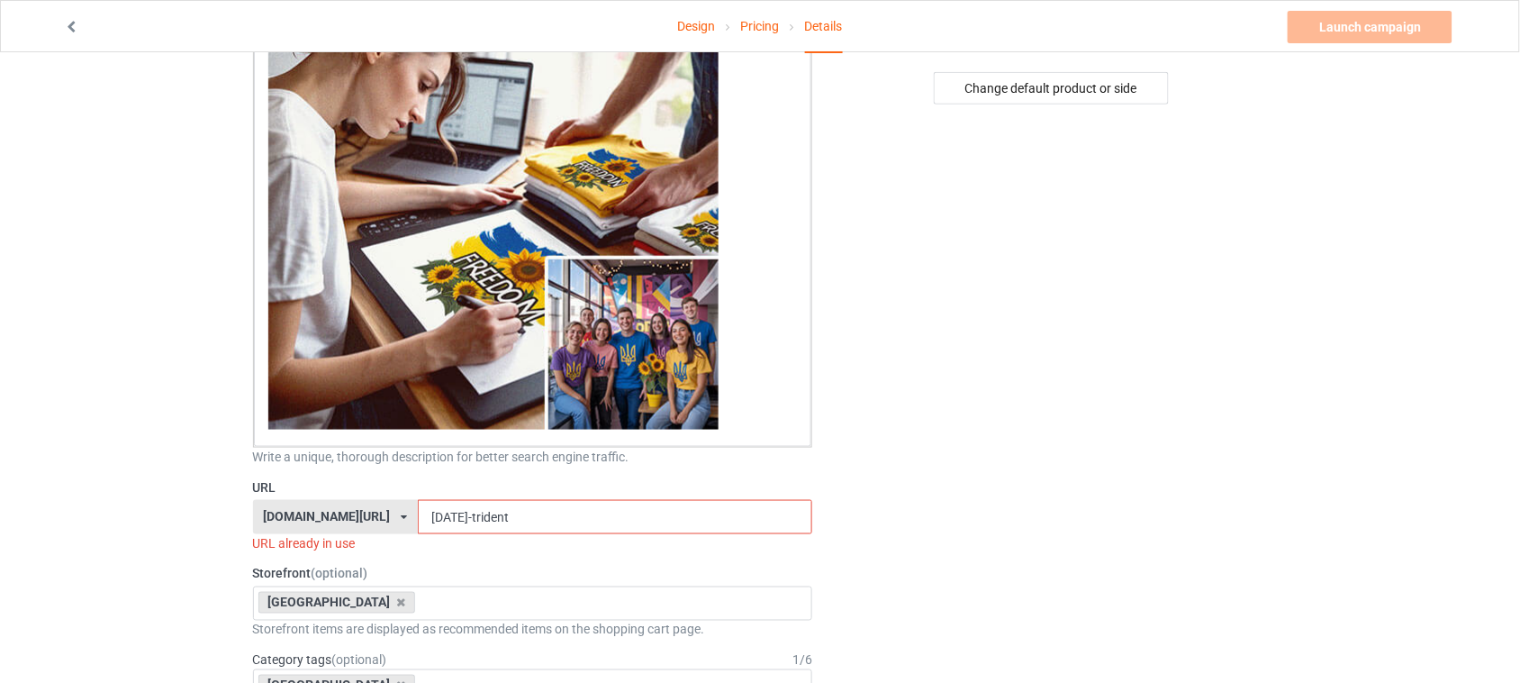
type input "Thank God For Letting Me Be Born [DEMOGRAPHIC_DATA]"
drag, startPoint x: 545, startPoint y: 504, endPoint x: 372, endPoint y: 497, distance: 173.1
click at [375, 500] on div "[DOMAIN_NAME][URL] [DOMAIN_NAME][URL] [DOMAIN_NAME][URL] 6273c5abfddeea00434baf…" at bounding box center [533, 517] width 560 height 34
paste input "Born [DEMOGRAPHIC_DATA]"
click at [418, 503] on input "Born [DEMOGRAPHIC_DATA]" at bounding box center [615, 517] width 394 height 34
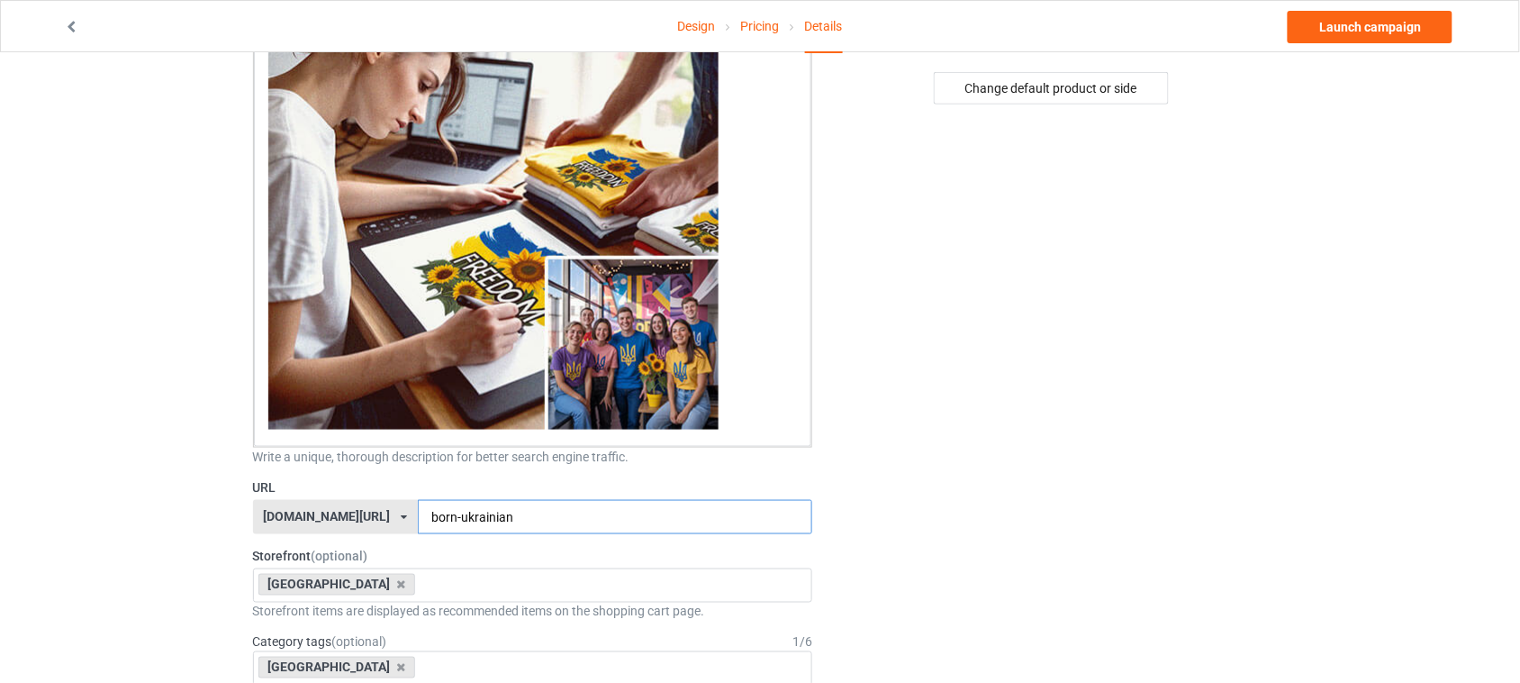
type input "born-ukrainian"
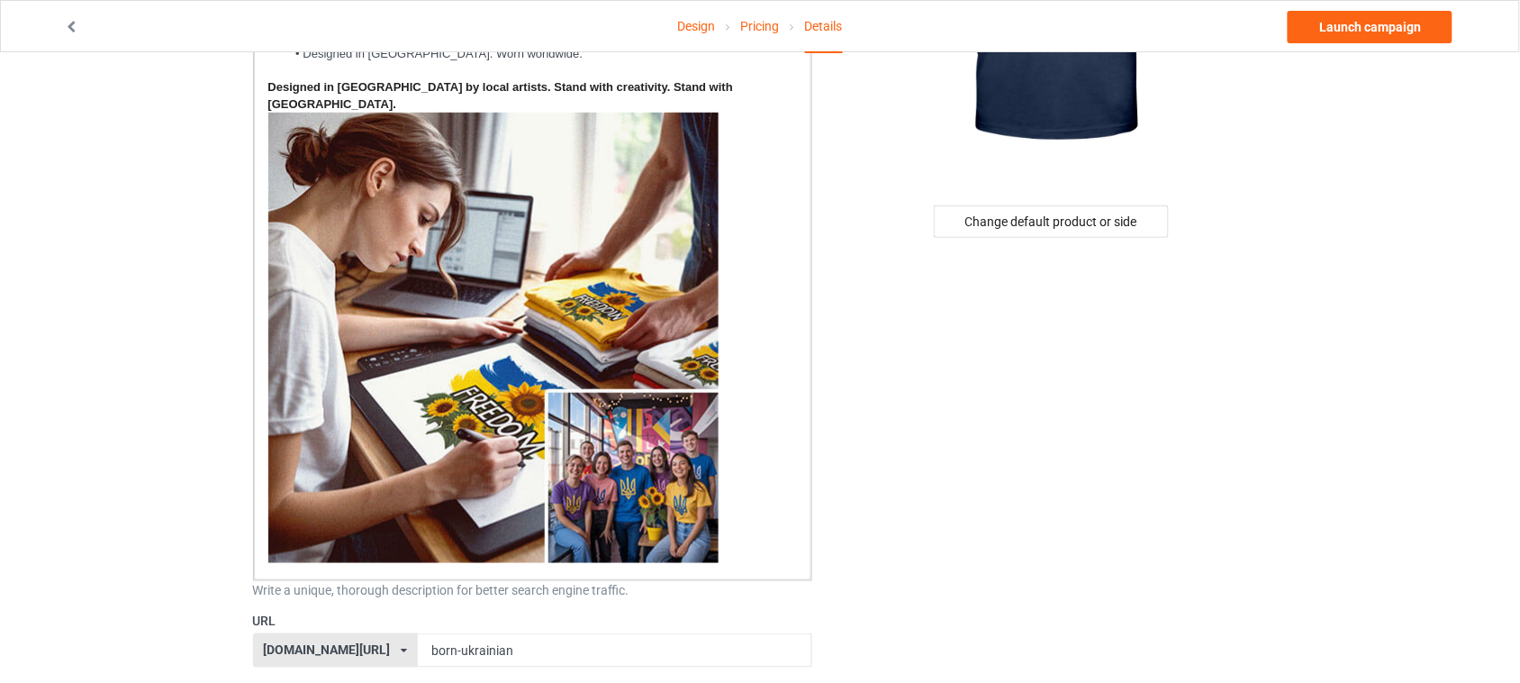
scroll to position [113, 0]
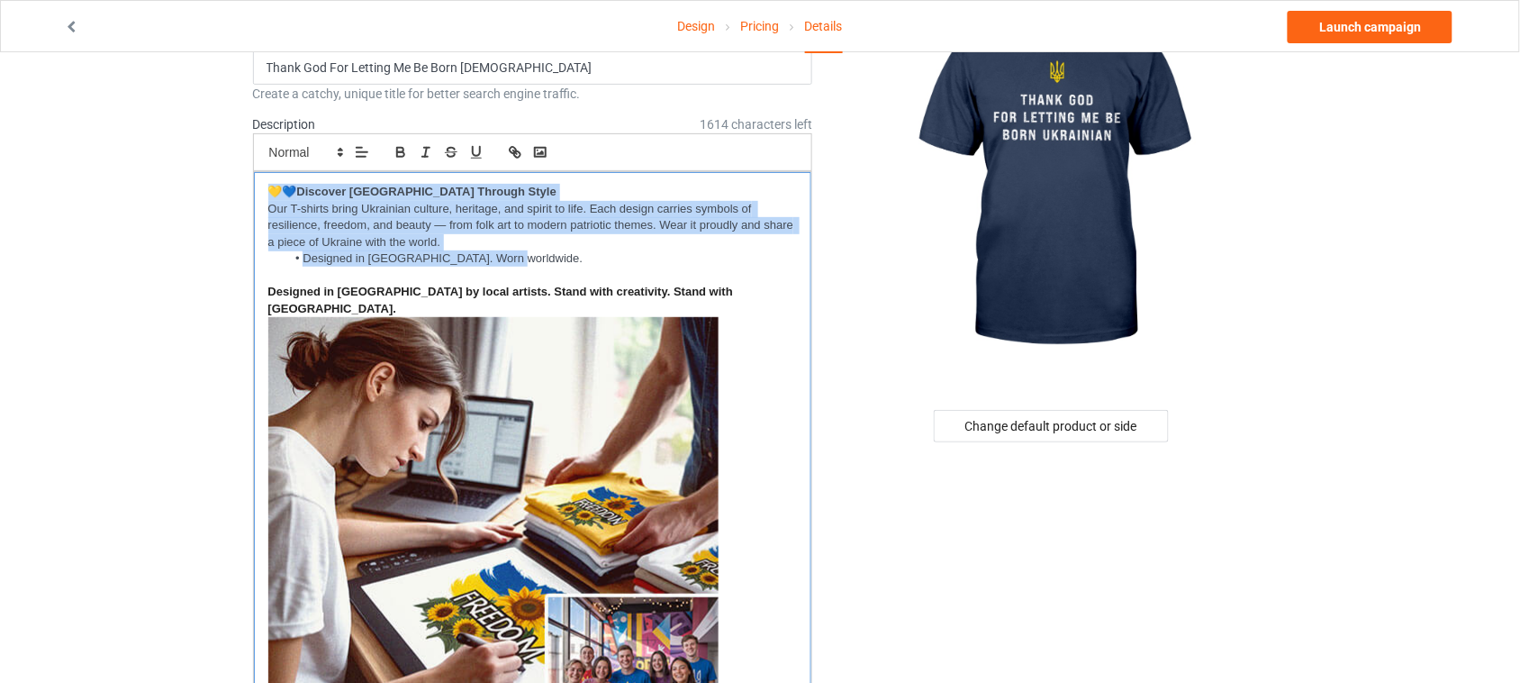
drag, startPoint x: 519, startPoint y: 259, endPoint x: 255, endPoint y: 190, distance: 272.8
click at [255, 190] on div "💛💙 Discover [GEOGRAPHIC_DATA] Through Style Our T-shirts bring Ukrainian cultur…" at bounding box center [533, 478] width 558 height 612
copy div "💛💙 Discover [GEOGRAPHIC_DATA] Through Style Our T-shirts bring Ukrainian cultur…"
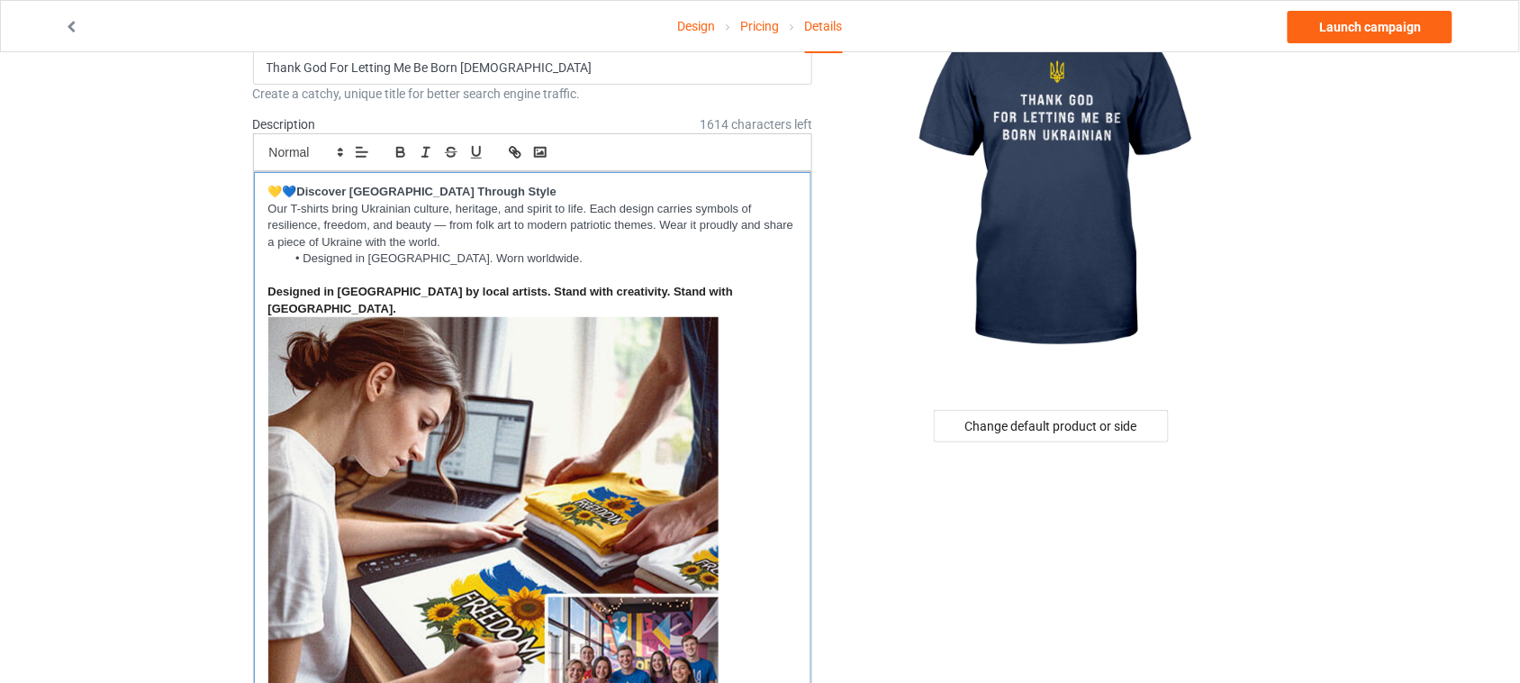
click at [546, 258] on li "Designed in [GEOGRAPHIC_DATA]. Worn worldwide." at bounding box center [541, 258] width 512 height 16
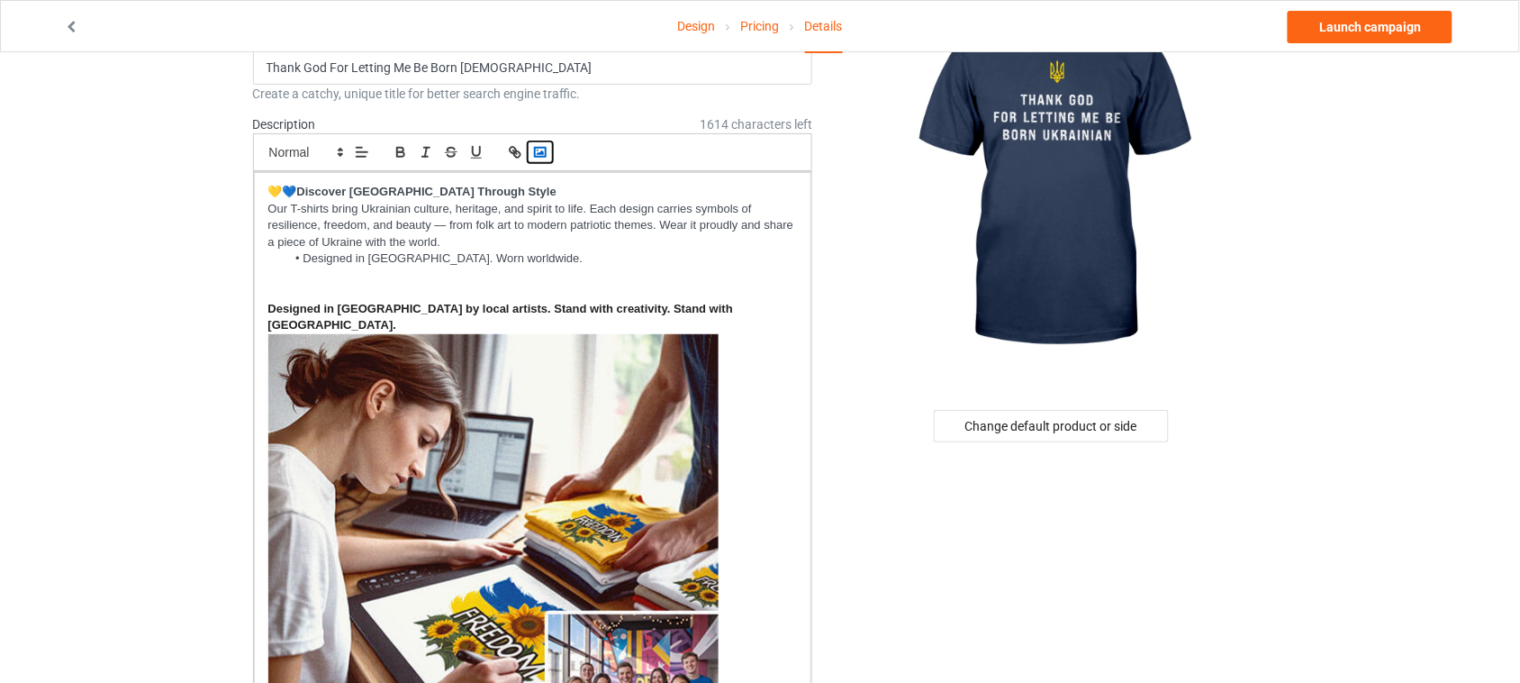
click at [536, 149] on rect "button" at bounding box center [540, 152] width 11 height 9
paste input "[URL][DOMAIN_NAME]"
click at [512, 277] on link at bounding box center [497, 274] width 41 height 14
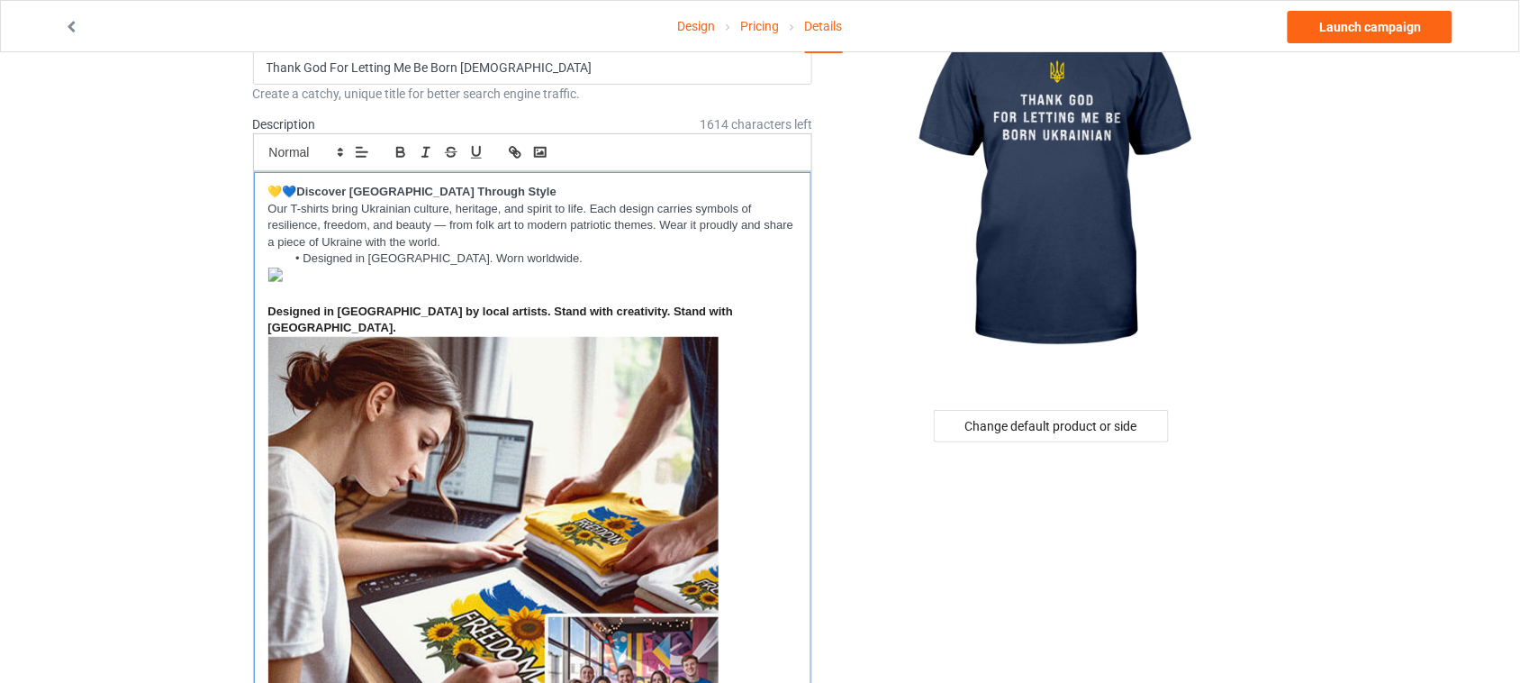
scroll to position [0, 0]
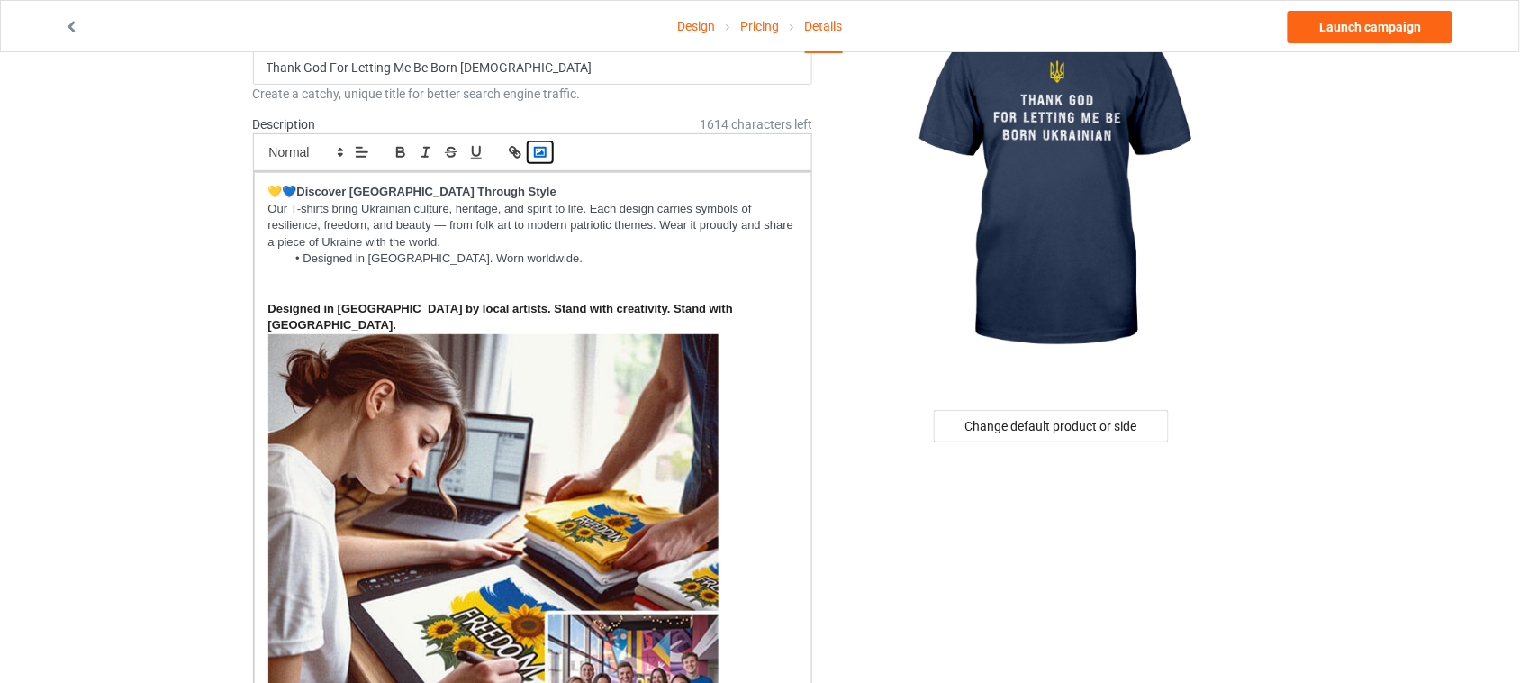
click at [547, 150] on icon "button" at bounding box center [540, 152] width 16 height 16
paste input ".[DOMAIN_NAME][URL]"
type input "[URL][DOMAIN_NAME]"
click at [507, 277] on link at bounding box center [497, 274] width 41 height 14
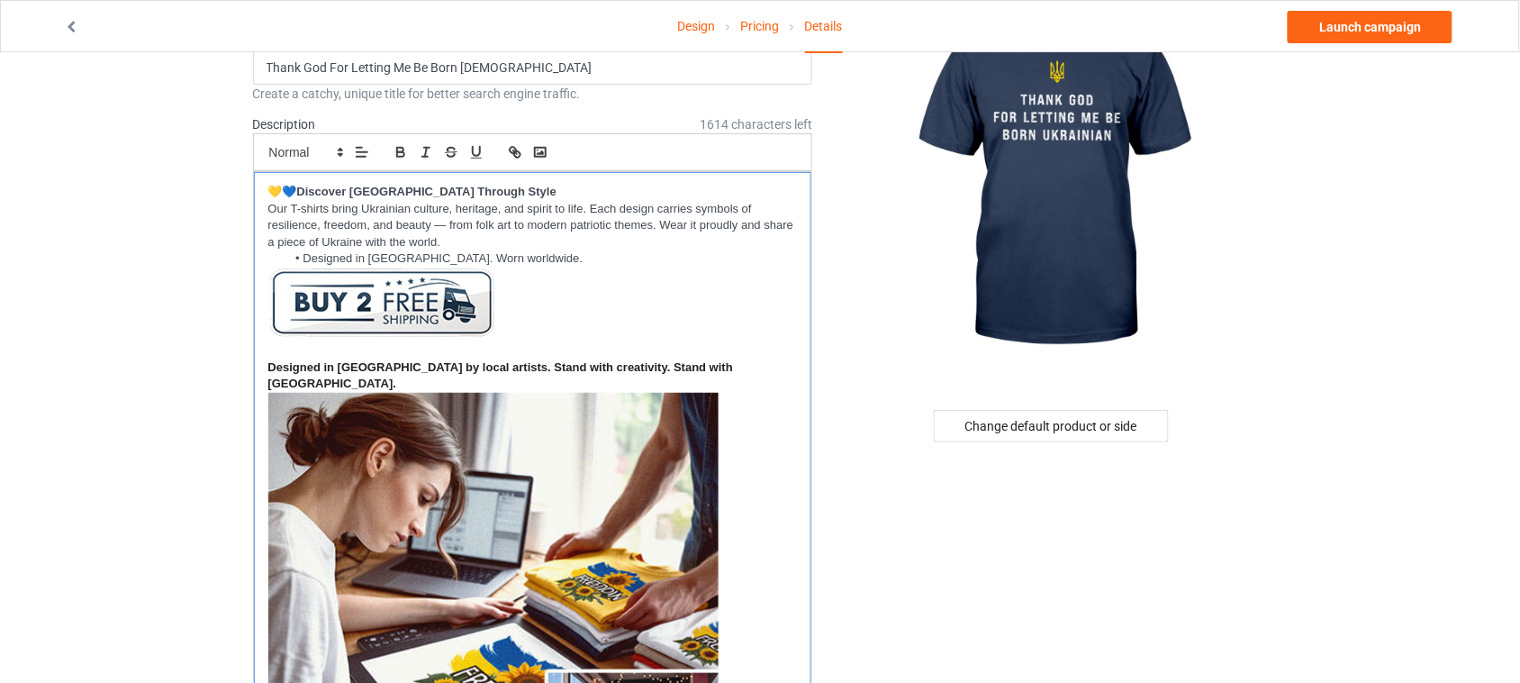
scroll to position [0, 0]
click at [1379, 27] on link "Launch campaign" at bounding box center [1370, 27] width 165 height 32
